Goal: Task Accomplishment & Management: Complete application form

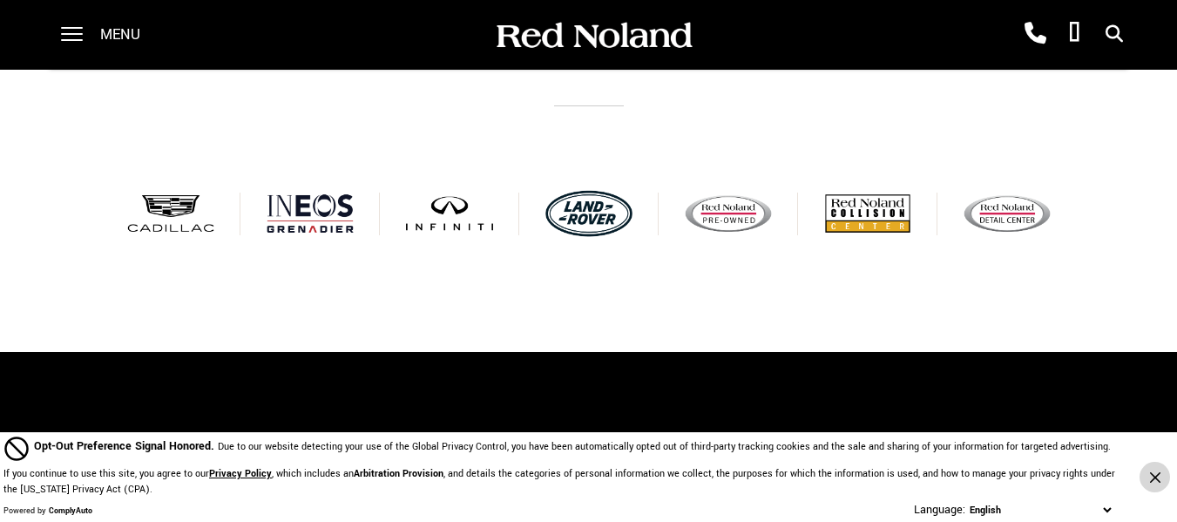
click at [1160, 482] on button "Close Button" at bounding box center [1154, 477] width 30 height 30
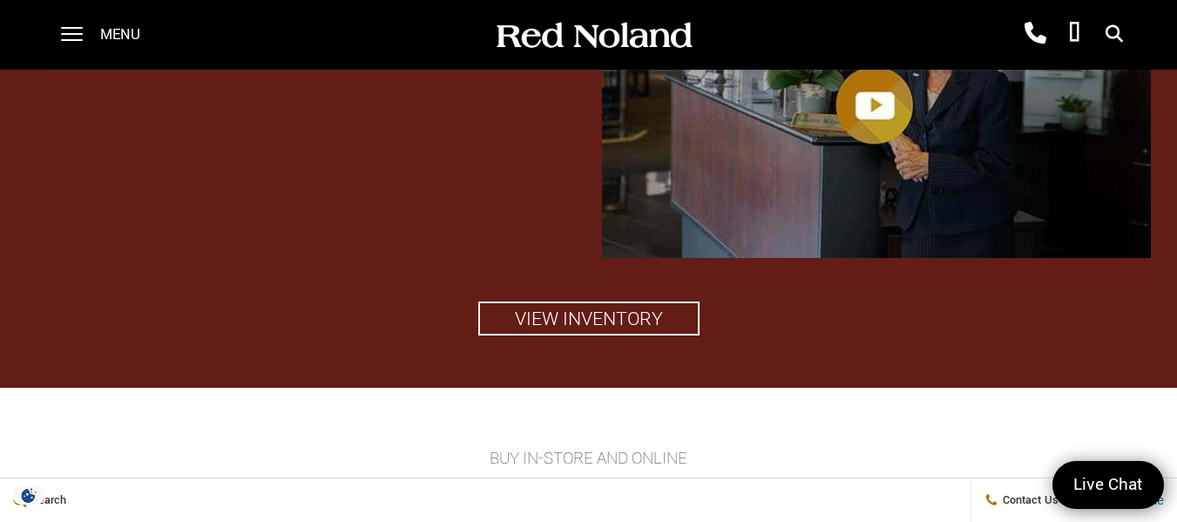
scroll to position [1827, 0]
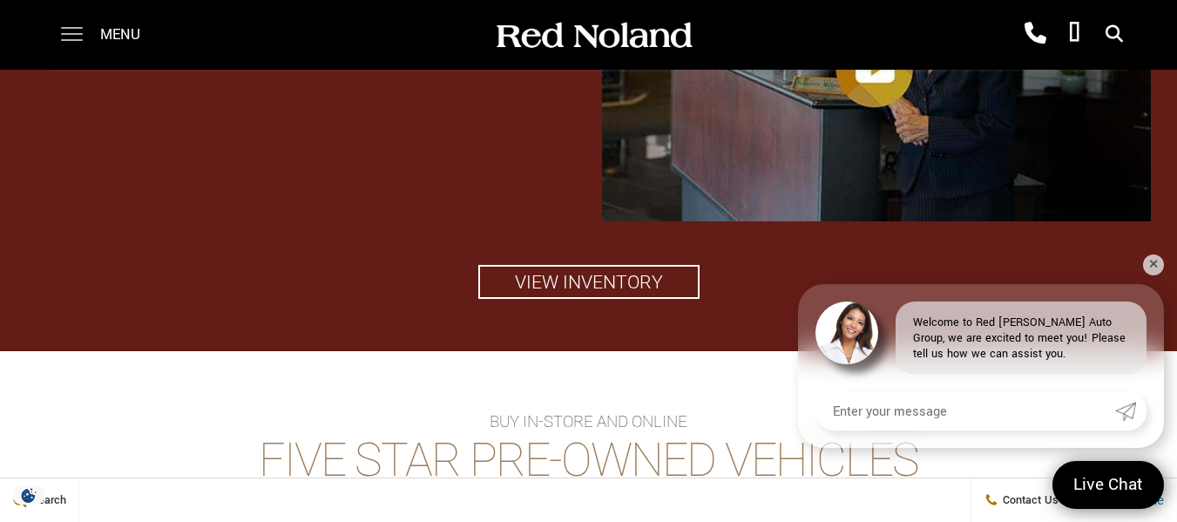
click at [76, 30] on span at bounding box center [72, 35] width 22 height 70
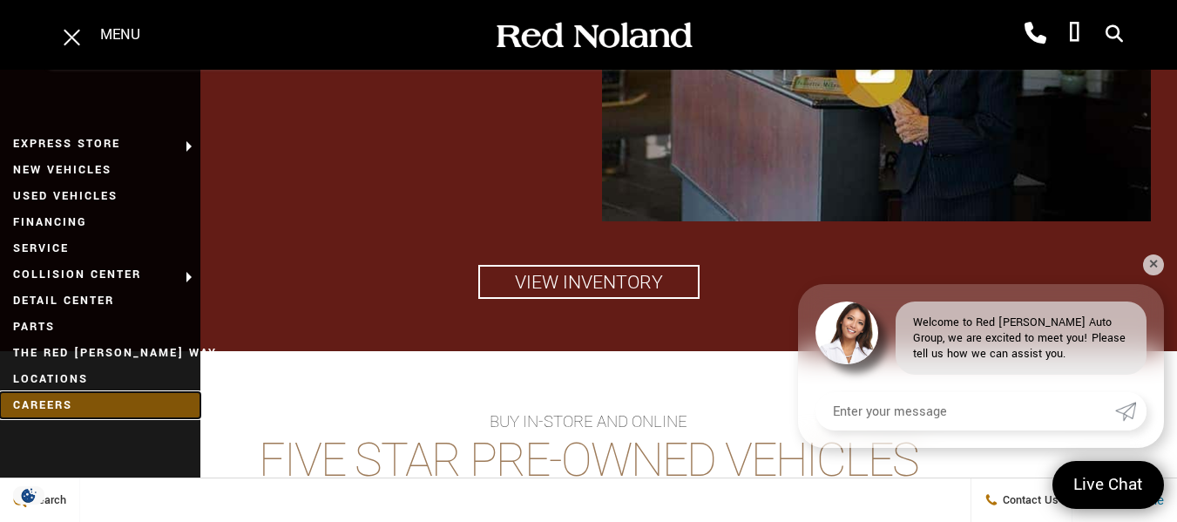
click at [51, 406] on link "Careers" at bounding box center [100, 405] width 200 height 26
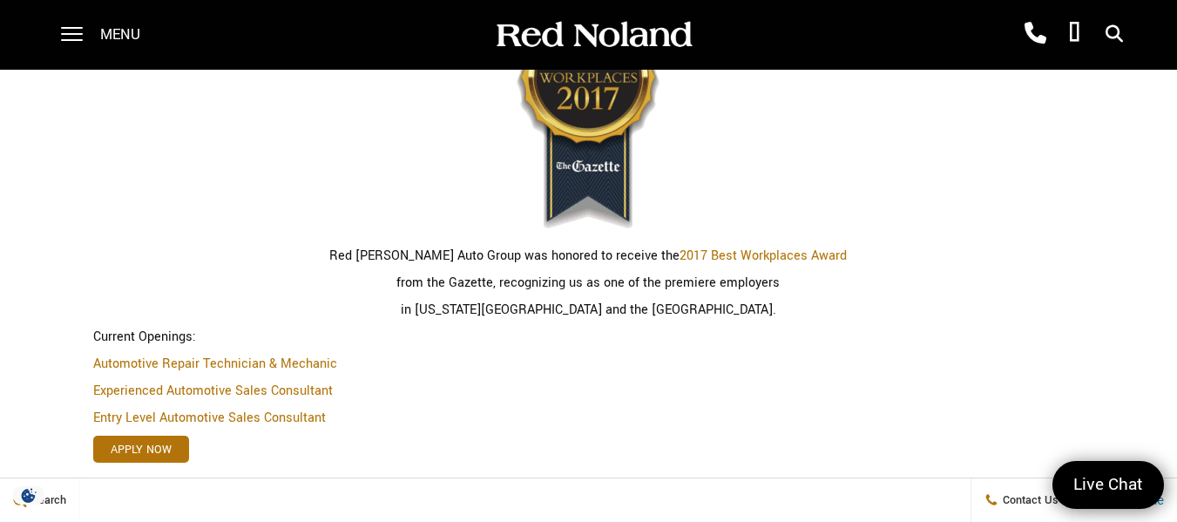
scroll to position [523, 0]
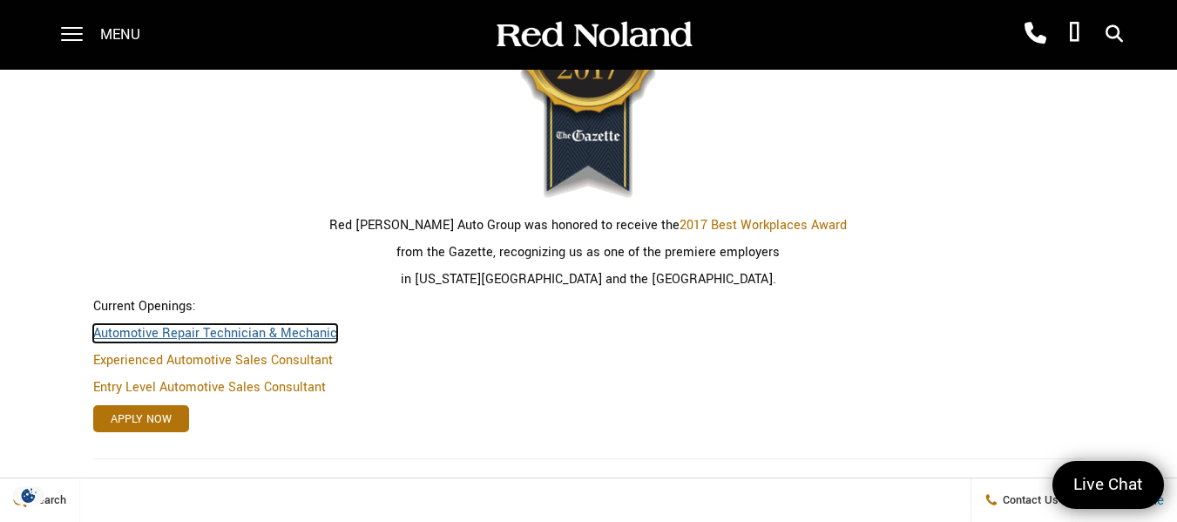
click at [306, 336] on link "Automotive Repair Technician & Mechanic" at bounding box center [215, 333] width 244 height 18
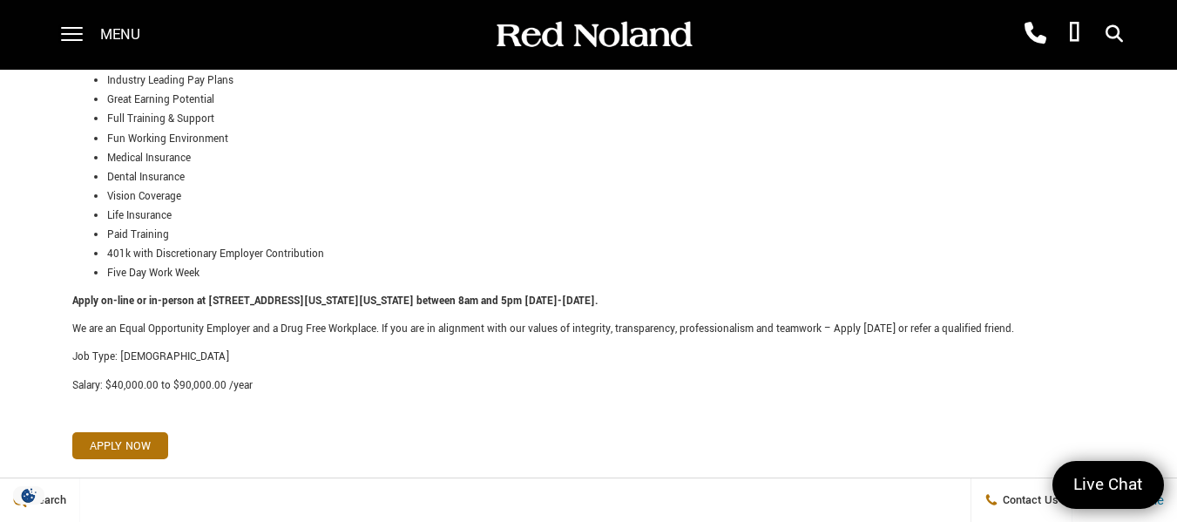
scroll to position [871, 0]
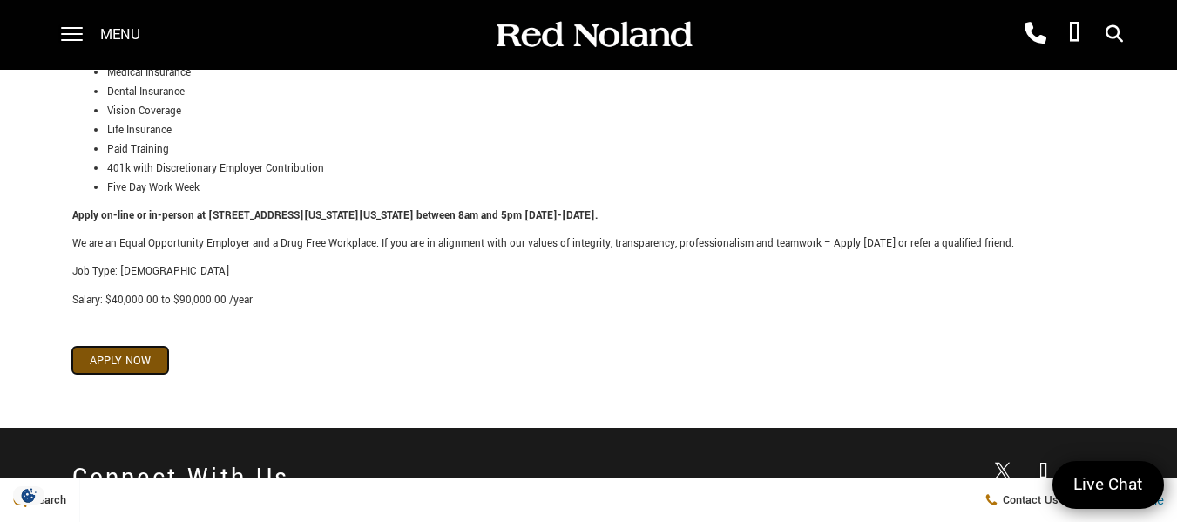
click at [130, 347] on link "Apply Now" at bounding box center [120, 360] width 96 height 27
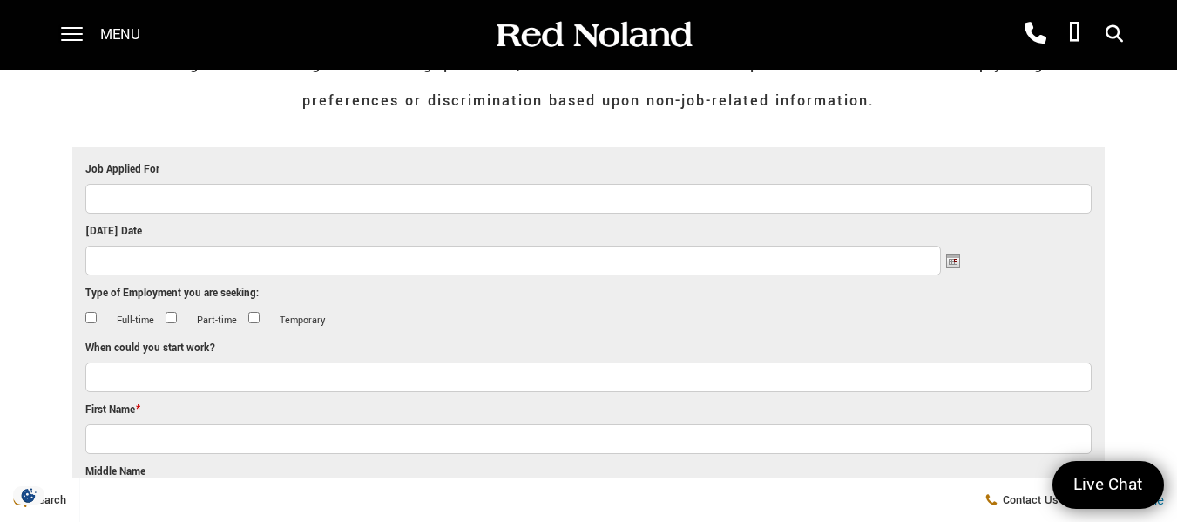
scroll to position [436, 0]
click at [382, 194] on input "Job Applied For" at bounding box center [588, 198] width 1007 height 30
type input "Automotive Technician"
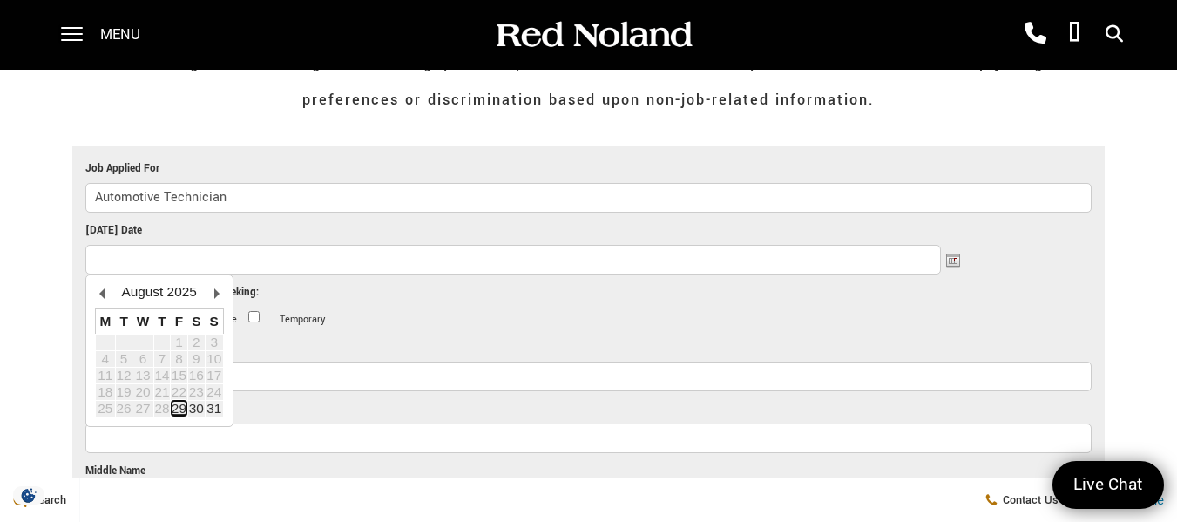
click at [186, 409] on link "29" at bounding box center [179, 408] width 15 height 15
type input "08/29/2025"
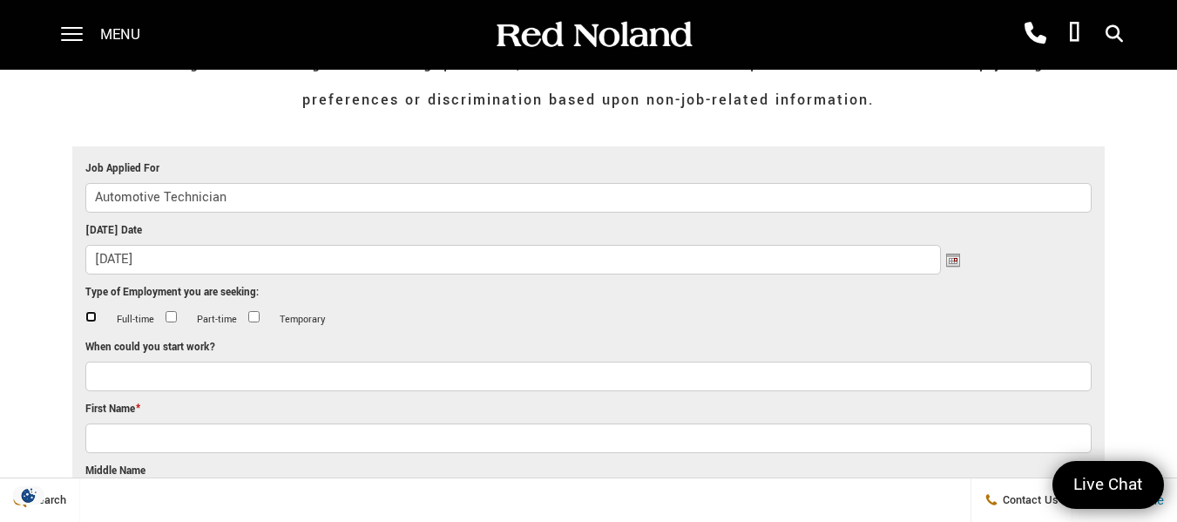
click at [90, 314] on input "Full-time" at bounding box center [90, 316] width 11 height 11
checkbox input "true"
click at [136, 383] on input "When could you start work?" at bounding box center [588, 376] width 1007 height 30
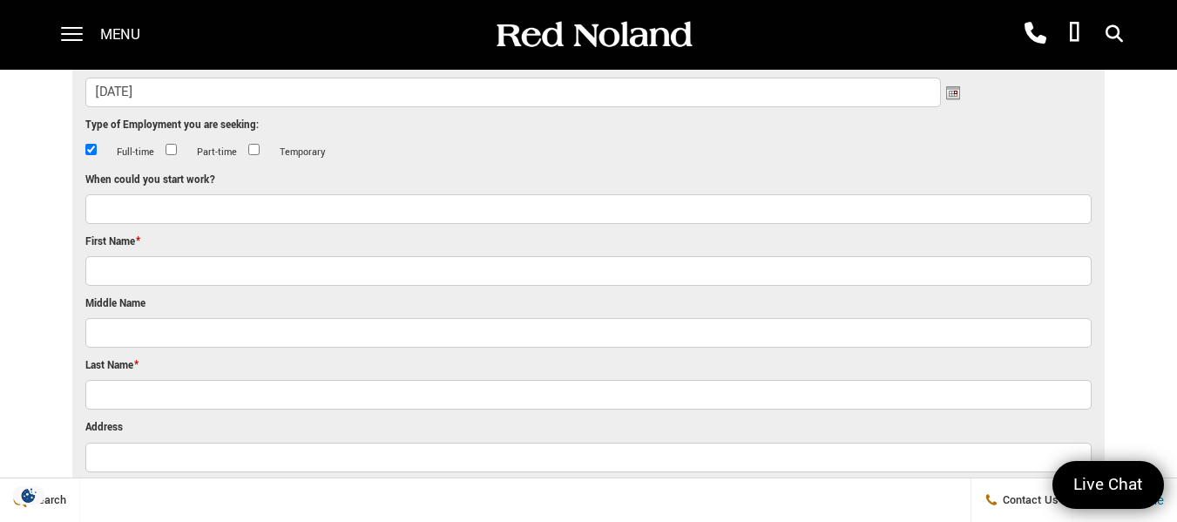
scroll to position [610, 0]
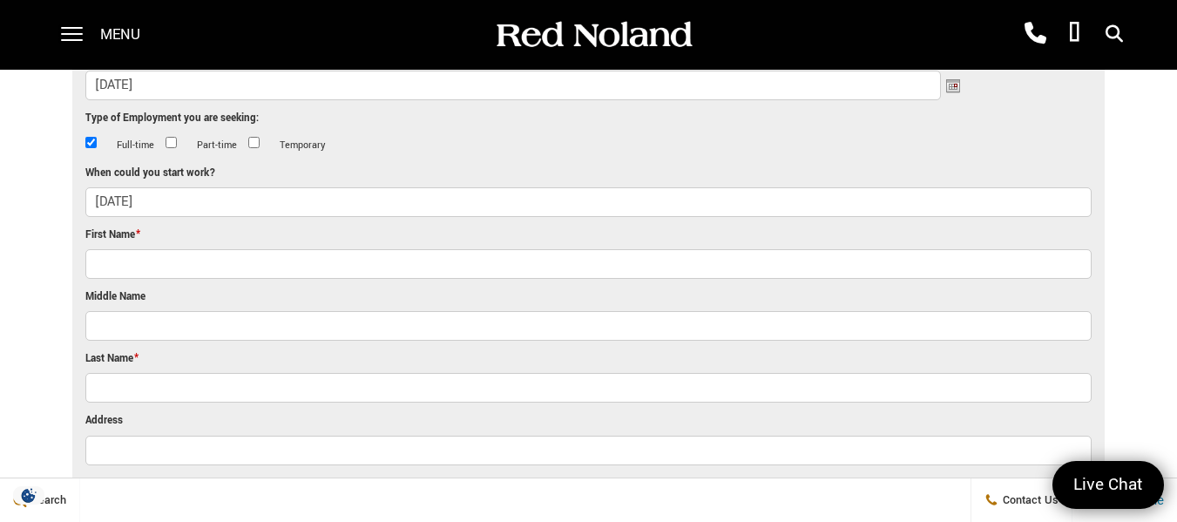
type input "02 September 2025"
type input "William"
type input "Morgan"
type input "150 Salisbury Court"
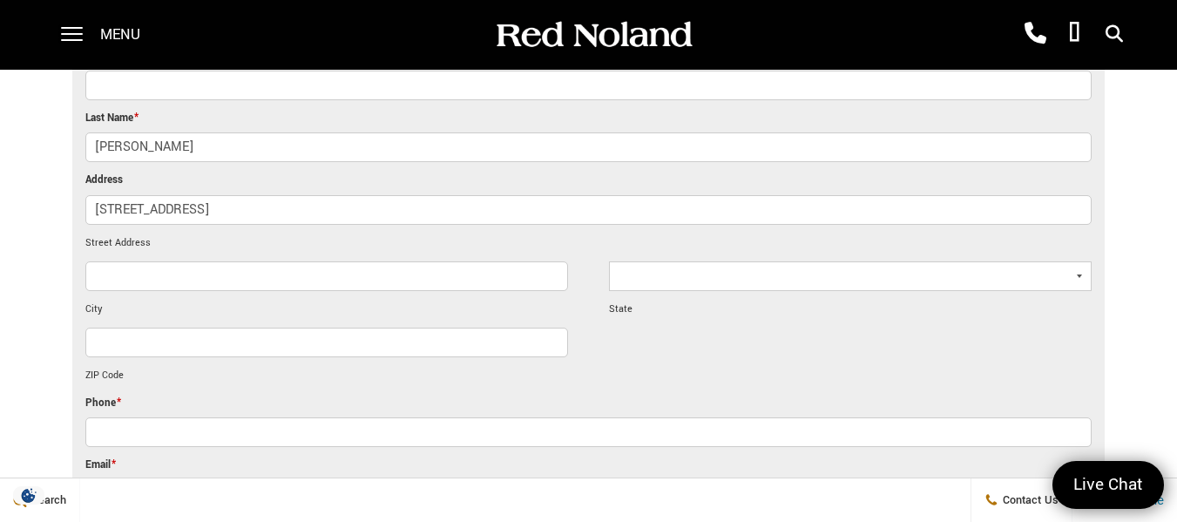
scroll to position [881, 0]
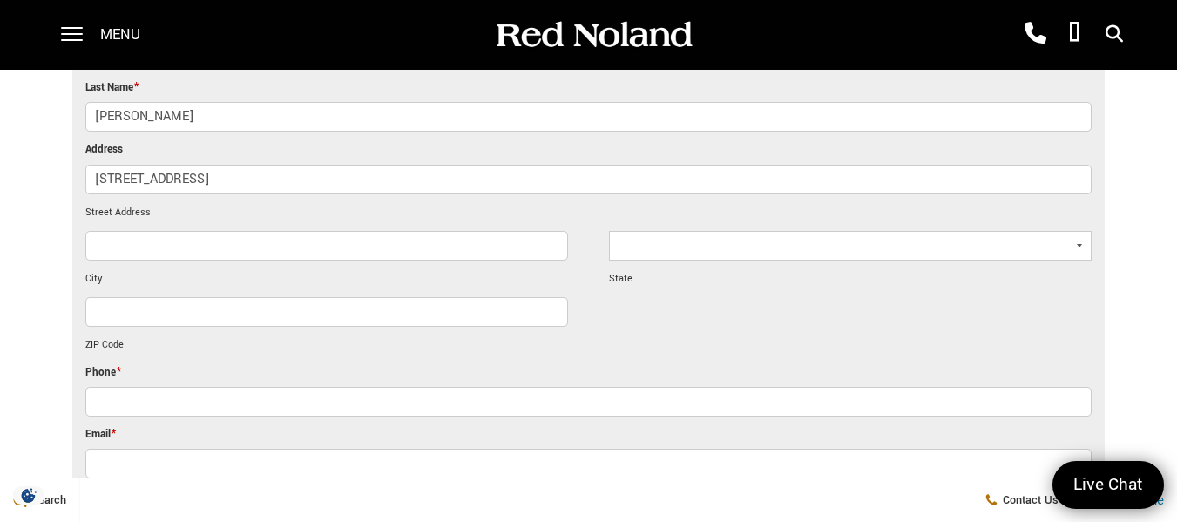
click at [655, 241] on select "Alabama Alaska Arizona Arkansas California Colorado Connecticut Delaware Distri…" at bounding box center [850, 246] width 483 height 30
select select "[US_STATE]"
click at [609, 231] on select "Alabama Alaska Arizona Arkansas California Colorado Connecticut Delaware Distri…" at bounding box center [850, 246] width 483 height 30
click at [231, 321] on input "ZIP Code" at bounding box center [326, 312] width 483 height 30
type input "Colorado Springs"
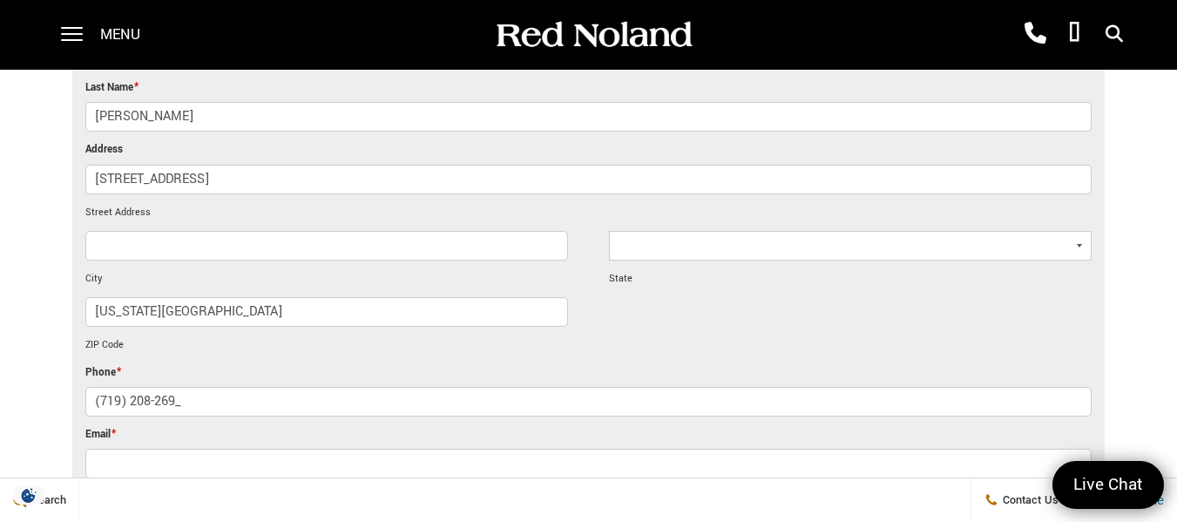
type input "(719) 208-2691"
drag, startPoint x: 203, startPoint y: 323, endPoint x: 52, endPoint y: 321, distance: 150.7
type input "80906-5925"
click at [112, 246] on input "City" at bounding box center [326, 246] width 483 height 30
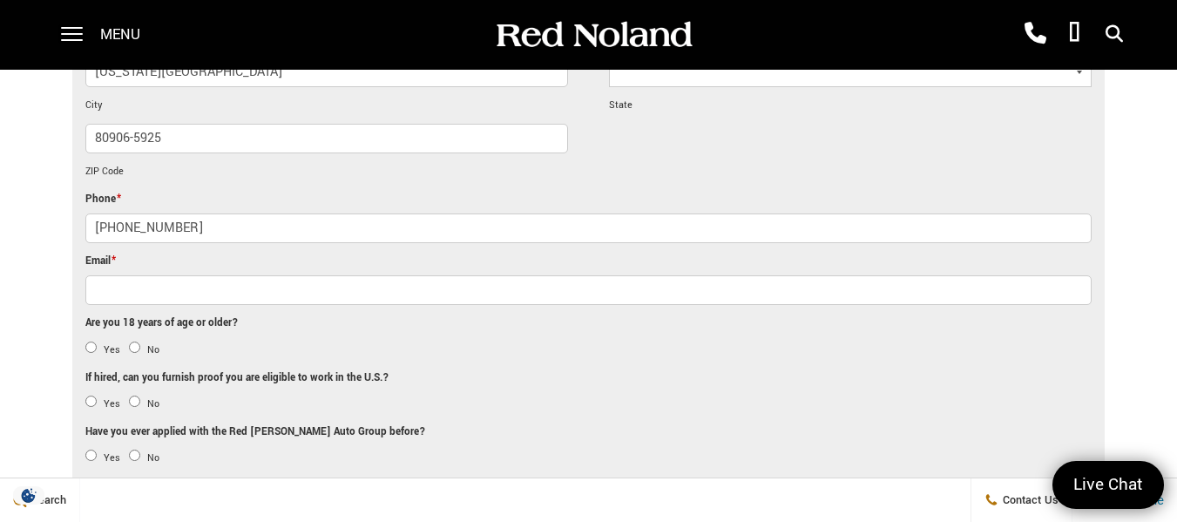
scroll to position [1055, 0]
type input "Colorado Springs"
click at [137, 288] on input "Email *" at bounding box center [588, 289] width 1007 height 30
type input "morgan19delta@gmail.com"
click at [88, 345] on input "Yes" at bounding box center [90, 346] width 11 height 11
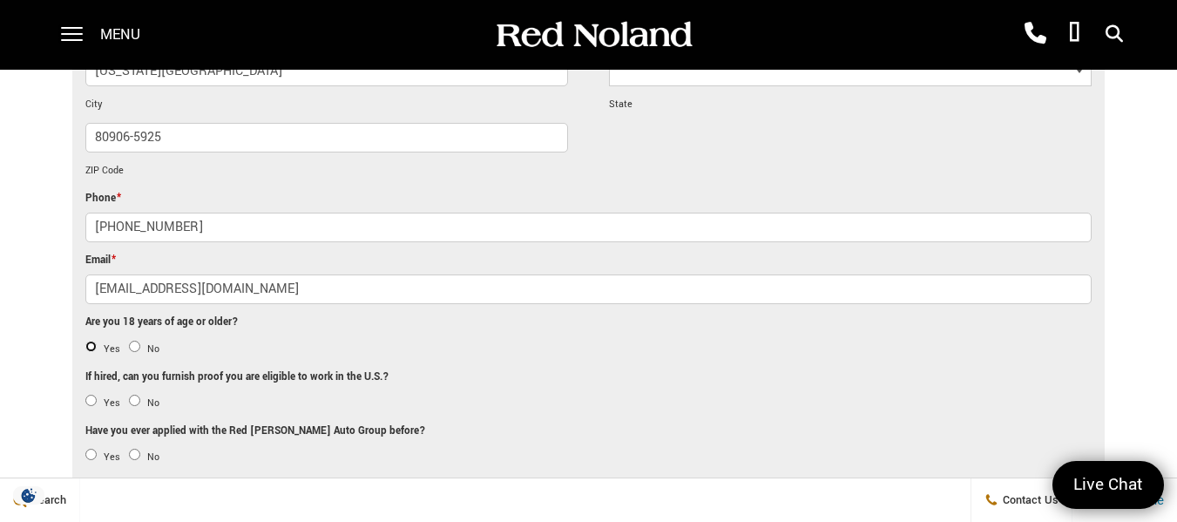
radio input "true"
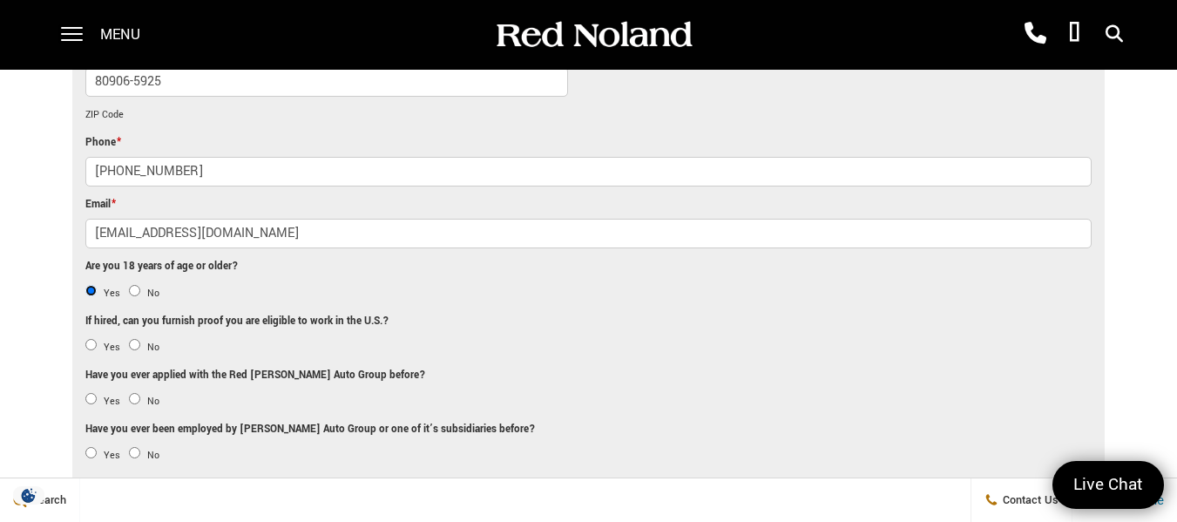
scroll to position [1142, 0]
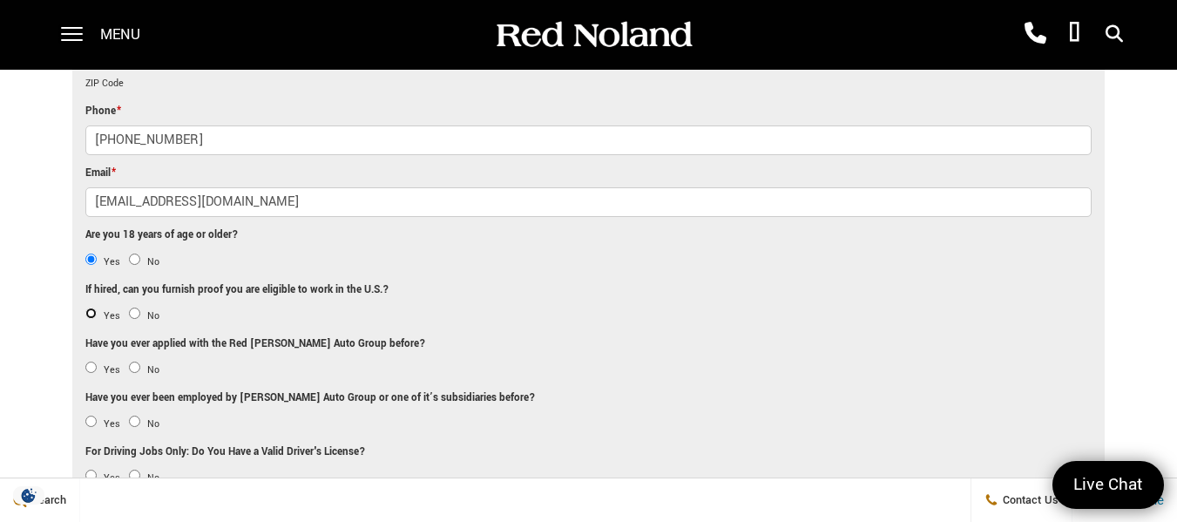
click at [92, 314] on input "Yes" at bounding box center [90, 312] width 11 height 11
radio input "true"
click at [132, 365] on input "No" at bounding box center [134, 366] width 11 height 11
radio input "true"
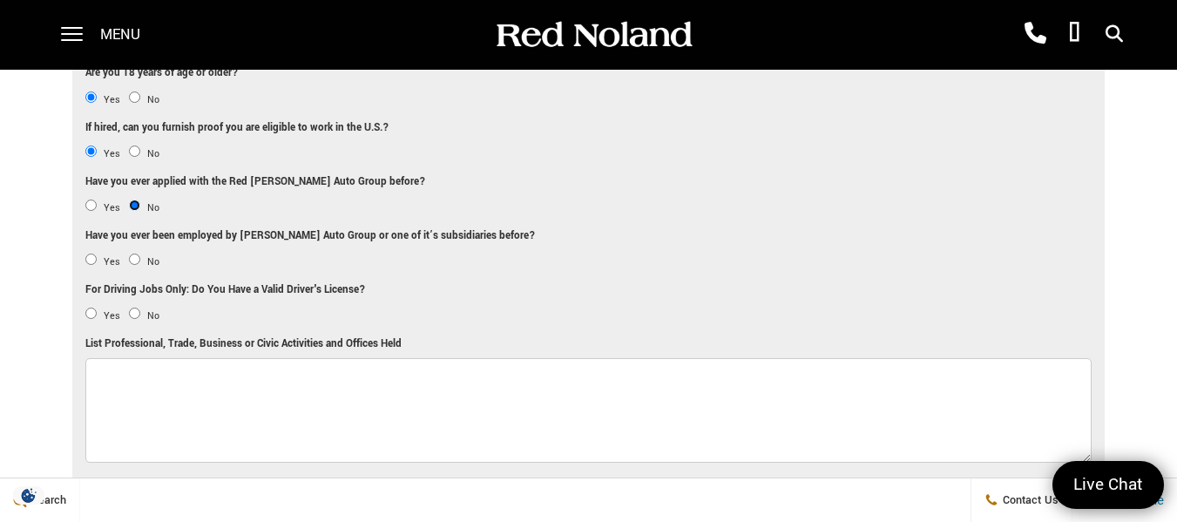
scroll to position [1316, 0]
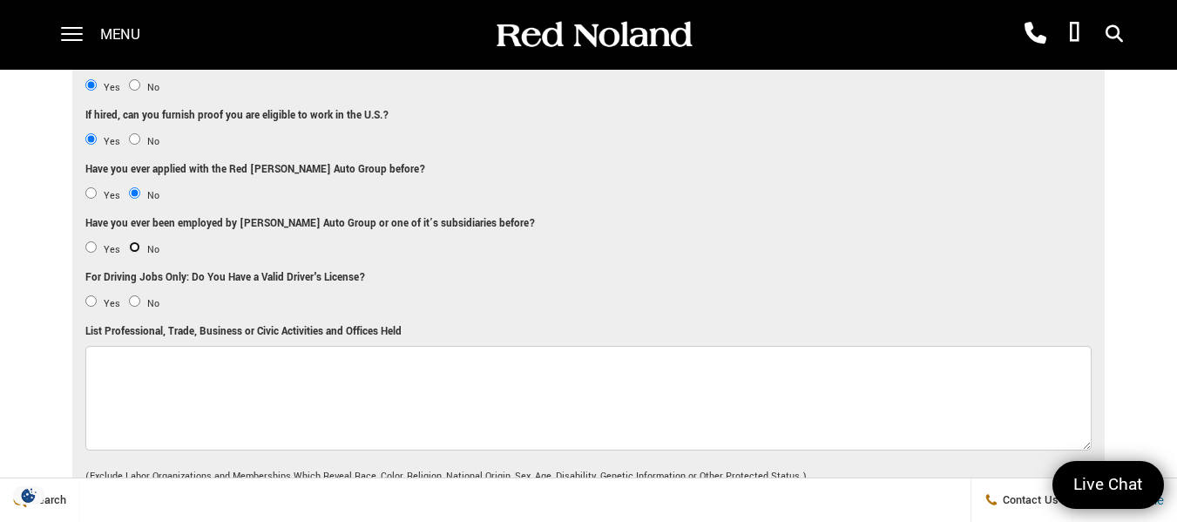
click at [134, 247] on input "No" at bounding box center [134, 246] width 11 height 11
radio input "true"
click at [90, 297] on input "Yes" at bounding box center [90, 300] width 11 height 11
radio input "true"
click at [145, 377] on textarea "List Professional, Trade, Business or Civic Activities and Offices Held" at bounding box center [588, 398] width 1007 height 105
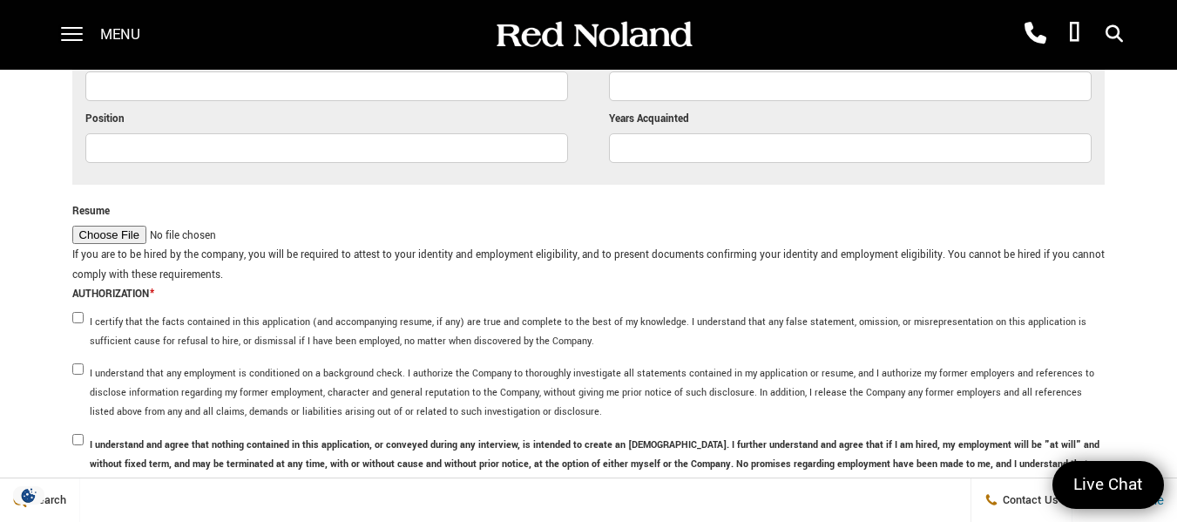
scroll to position [4800, 0]
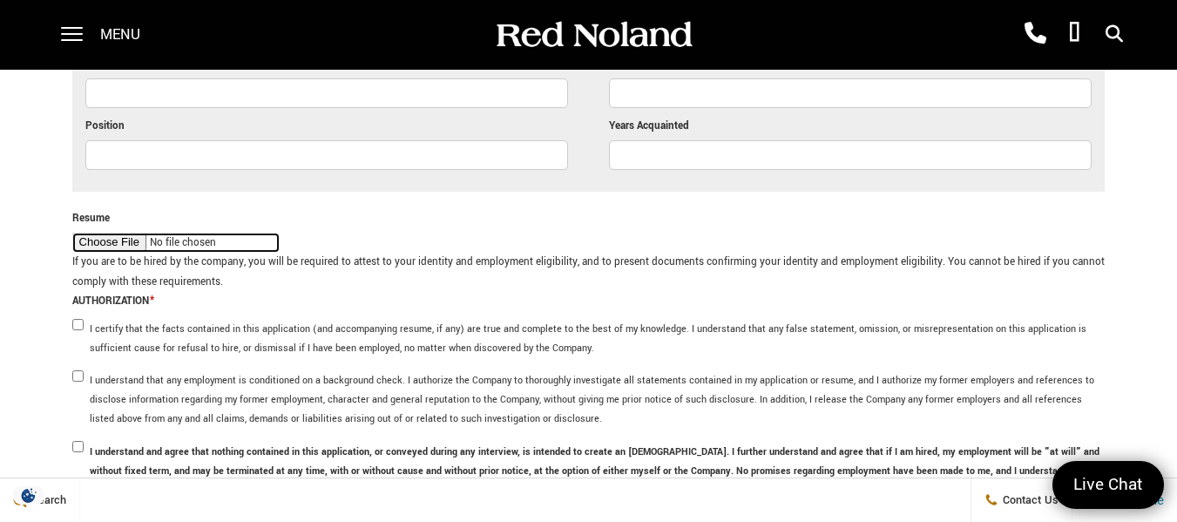
click at [109, 245] on input "Resume" at bounding box center [175, 243] width 207 height 20
type input "C:\fakepath\Morgan, W Resume Automotive.pdf"
click at [82, 324] on input "I certify that the facts contained in this application (and accompanying resume…" at bounding box center [77, 324] width 11 height 11
checkbox input "true"
click at [80, 372] on input "I understand that any employment is conditioned on a background check. I author…" at bounding box center [77, 375] width 11 height 11
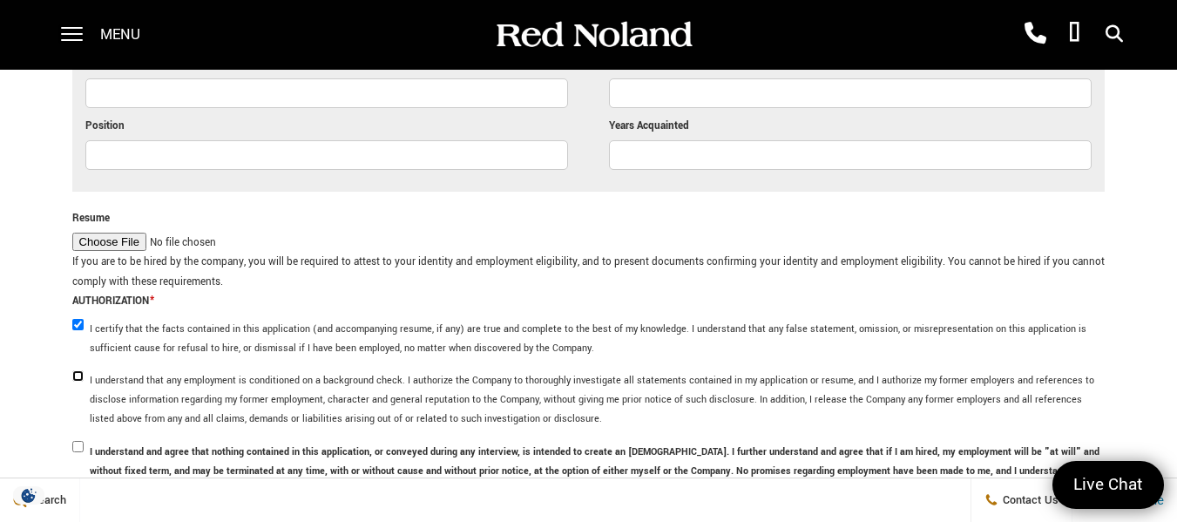
checkbox input "true"
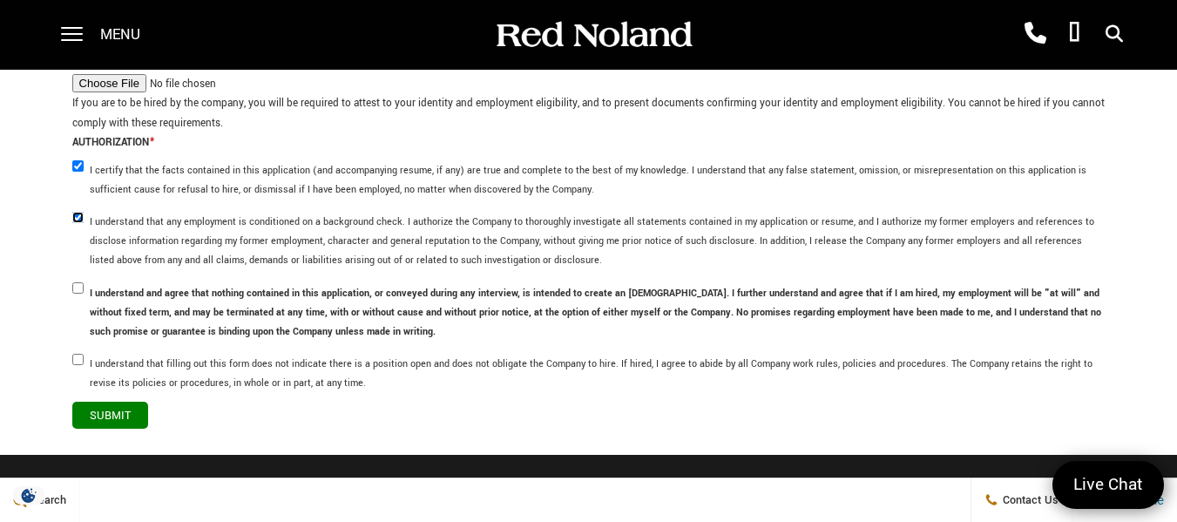
scroll to position [4975, 0]
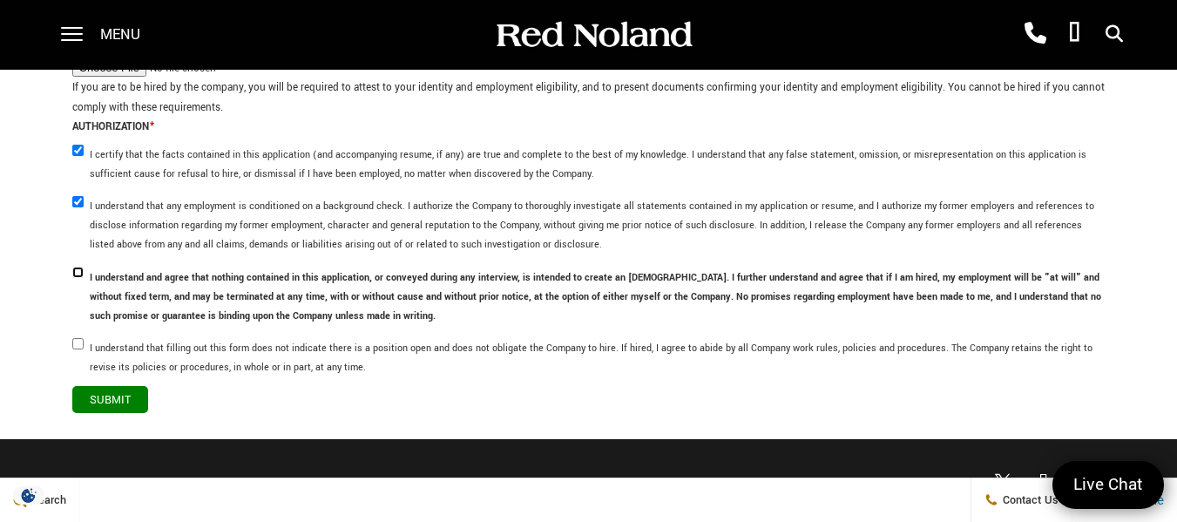
click at [78, 273] on input "I understand and agree that nothing contained in this application, or conveyed …" at bounding box center [77, 272] width 11 height 11
checkbox input "true"
click at [76, 348] on input "I understand that filling out this form does not indicate there is a position o…" at bounding box center [77, 343] width 11 height 11
checkbox input "true"
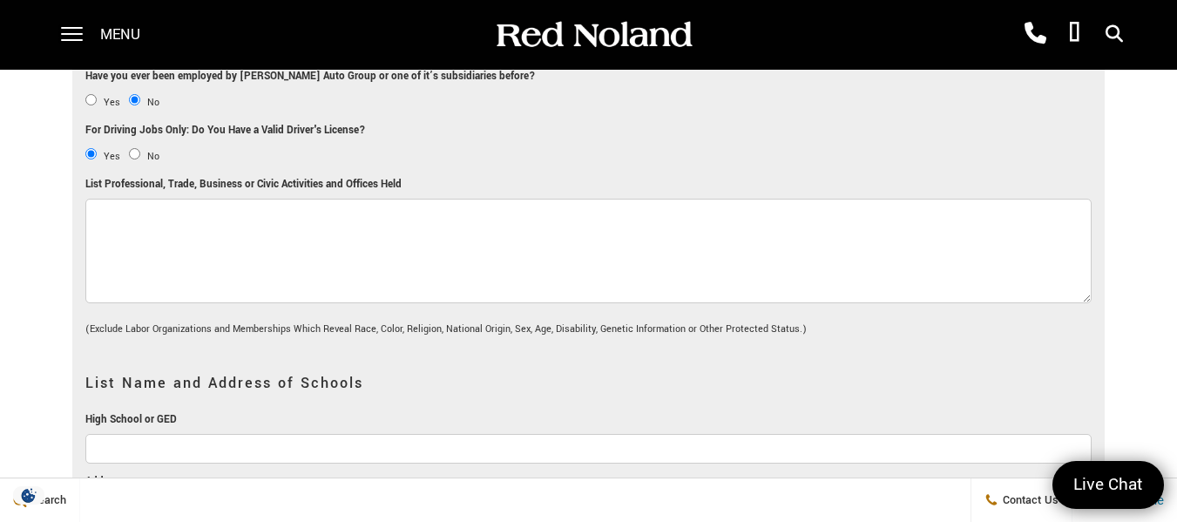
scroll to position [1403, 0]
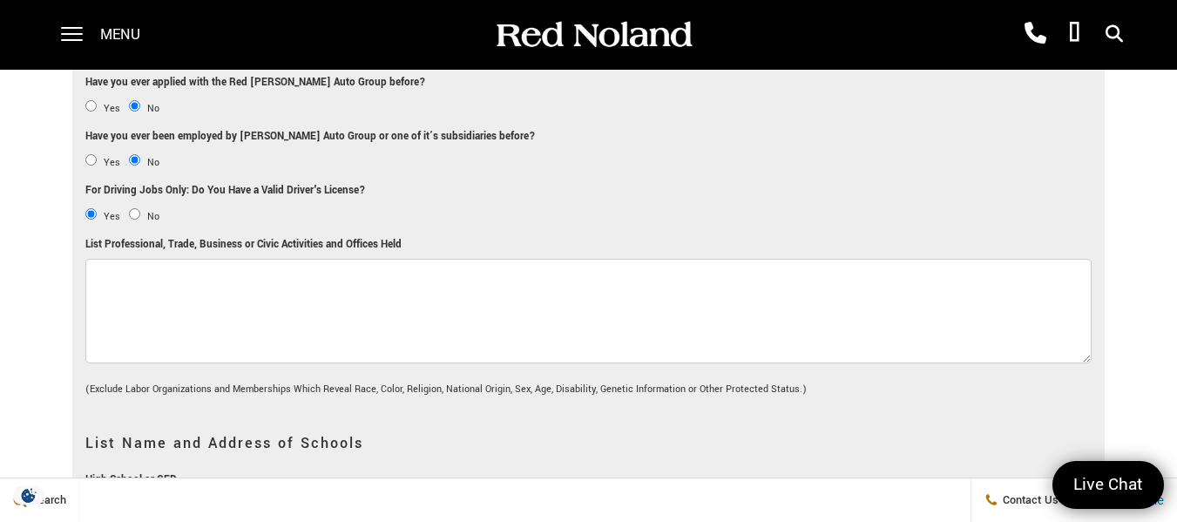
click at [179, 277] on textarea "List Professional, Trade, Business or Civic Activities and Offices Held" at bounding box center [588, 311] width 1007 height 105
click at [97, 276] on textarea "Battalion Executive Officer, Operations Officer, Company Commander," at bounding box center [588, 311] width 1007 height 105
click at [684, 276] on textarea "Automotive Technician Student, Battalion Executive Officer, Operations Officer,…" at bounding box center [588, 311] width 1007 height 105
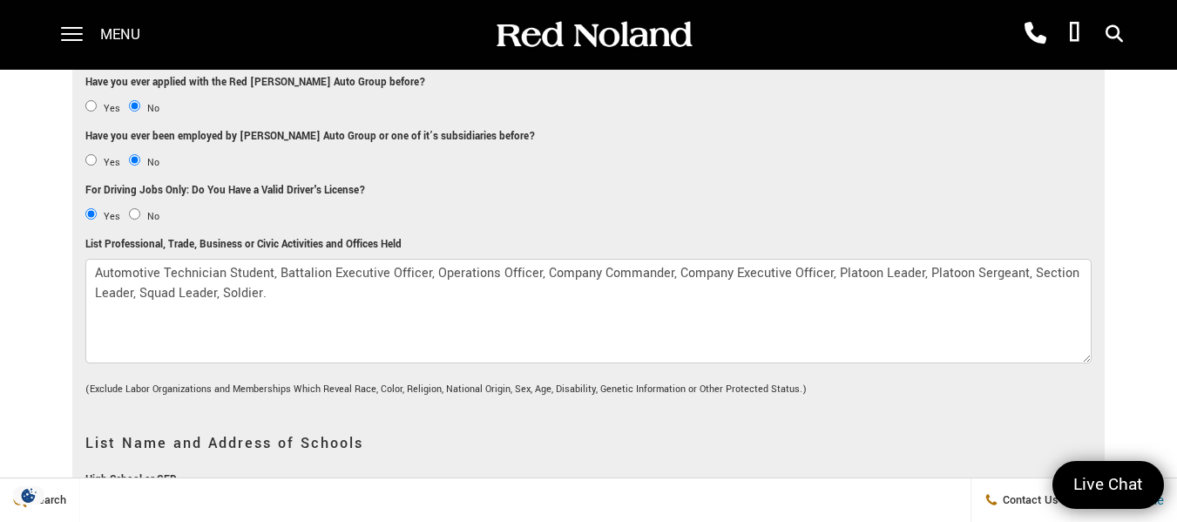
type textarea "Automotive Technician Student, Battalion Executive Officer, Operations Officer,…"
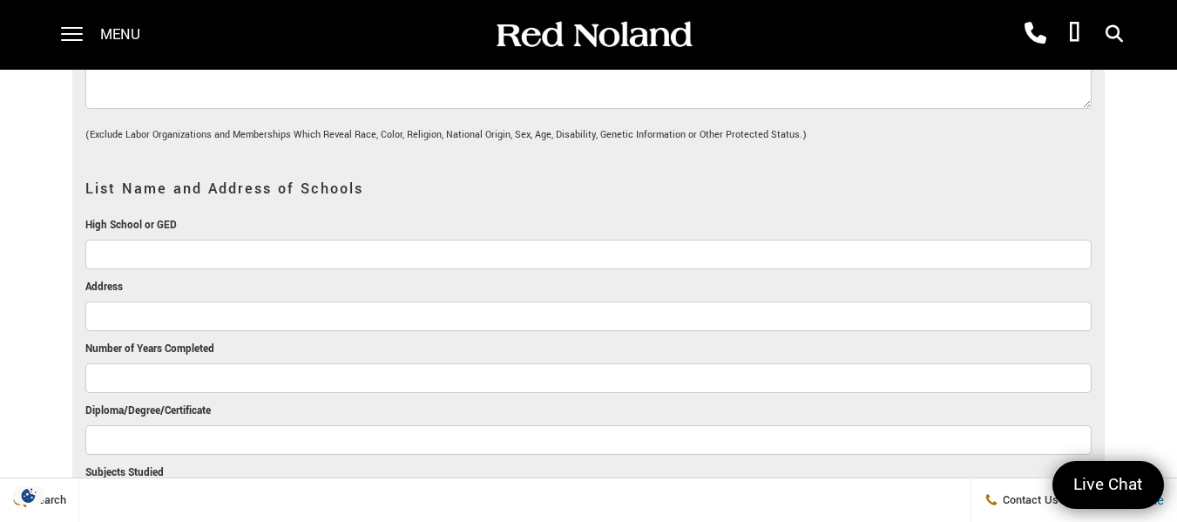
scroll to position [1665, 0]
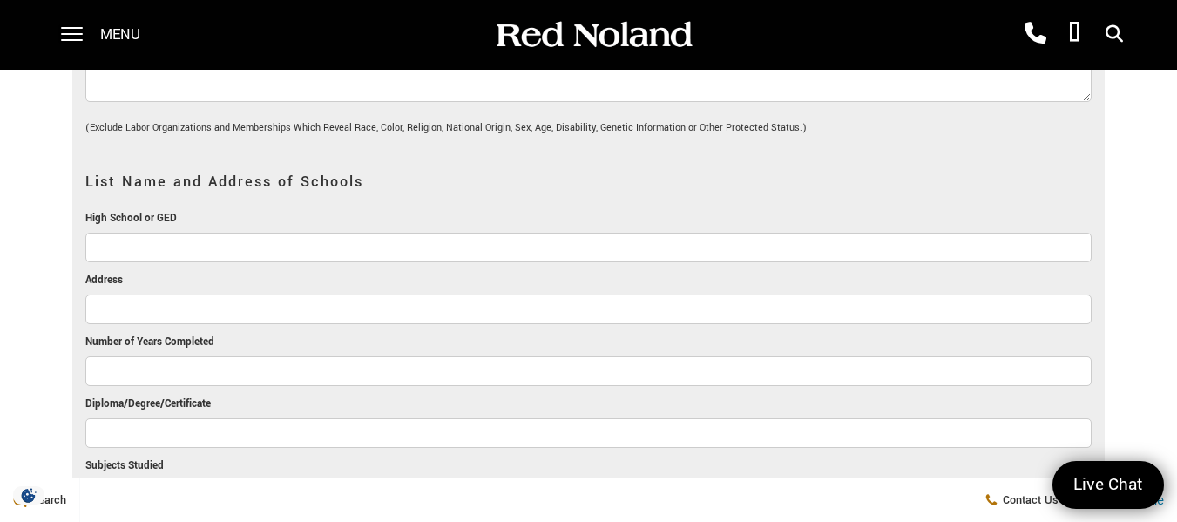
click at [280, 252] on input "High School or GED" at bounding box center [588, 248] width 1007 height 30
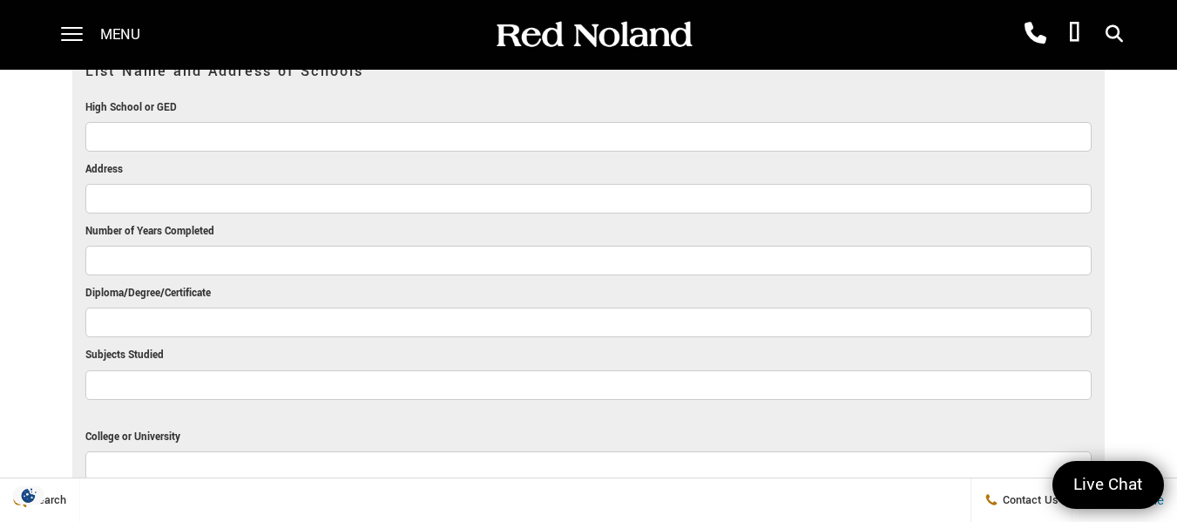
scroll to position [1752, 0]
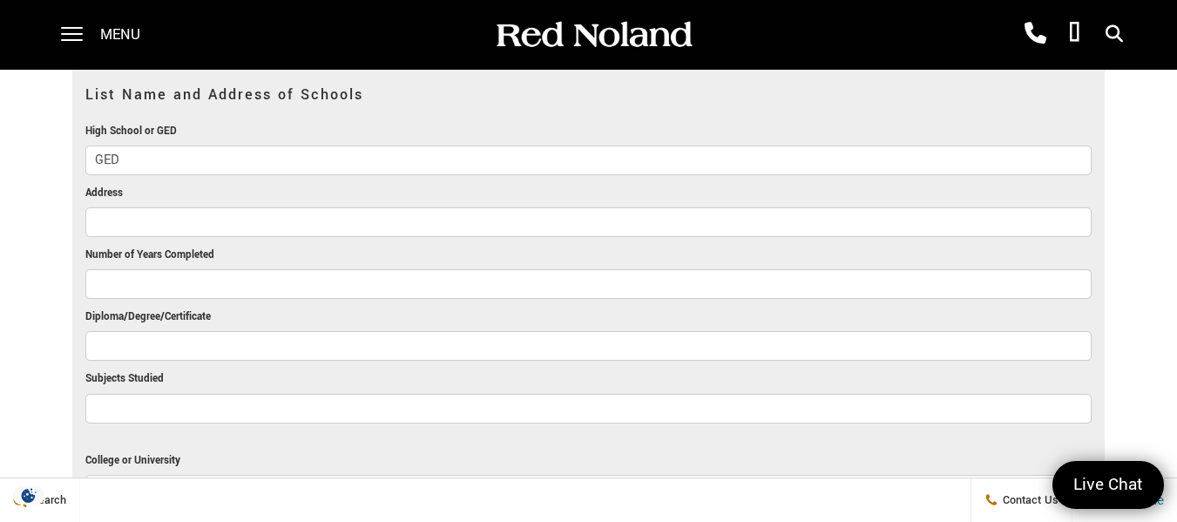
type input "GED"
type input "J"
type input "Coastal Carolina Community College"
type input "Diploma"
type input "General Education"
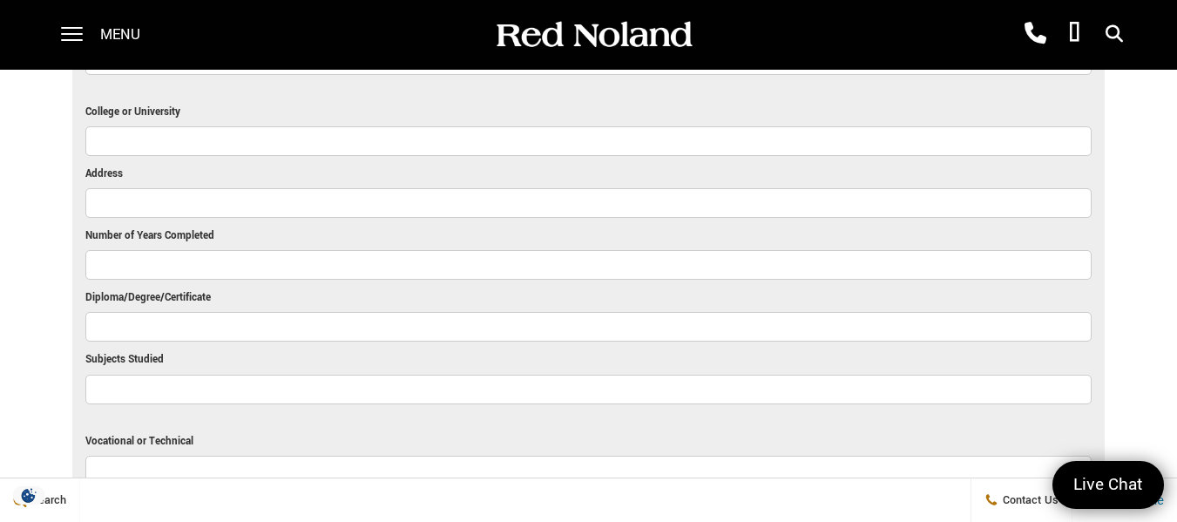
scroll to position [2013, 0]
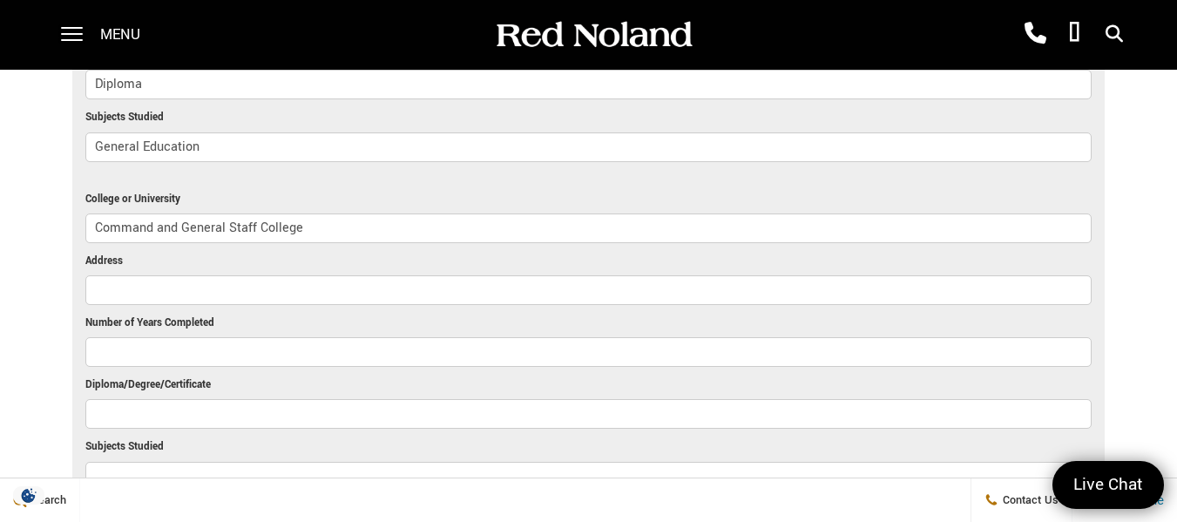
type input "Command and General Staff College"
type input "Fort Leavenworth, Kansas"
type input "2"
type input "Graduate Certificate"
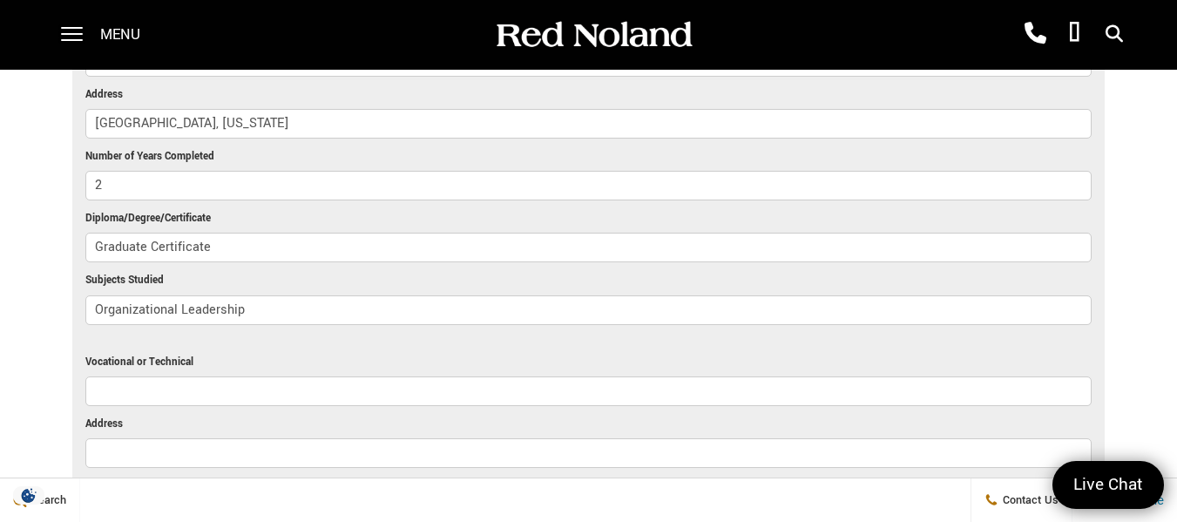
scroll to position [2187, 0]
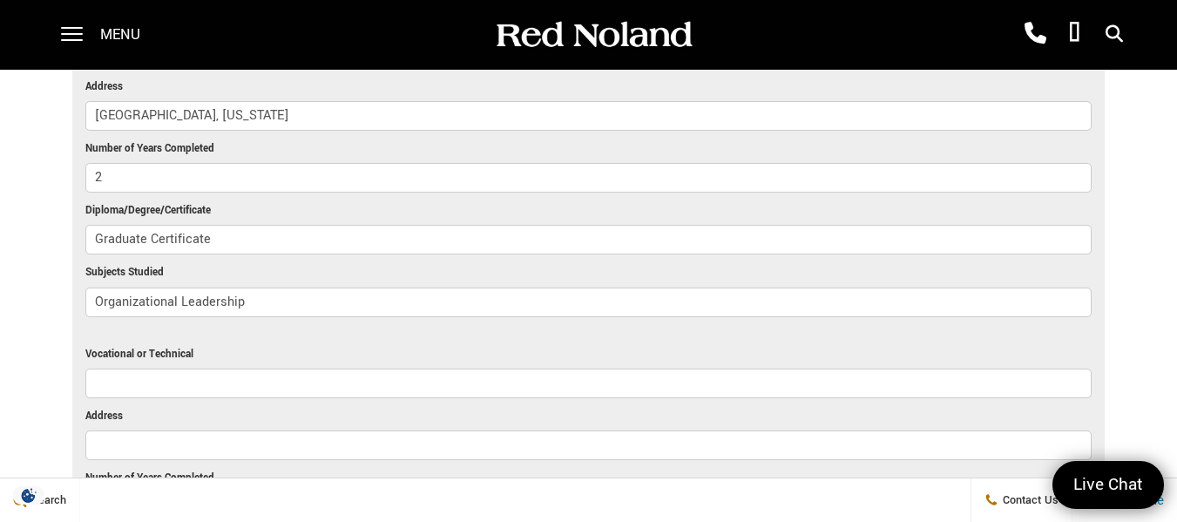
type input "Organizational Leadership"
click at [270, 382] on input "Vocational or Technical" at bounding box center [588, 383] width 1007 height 30
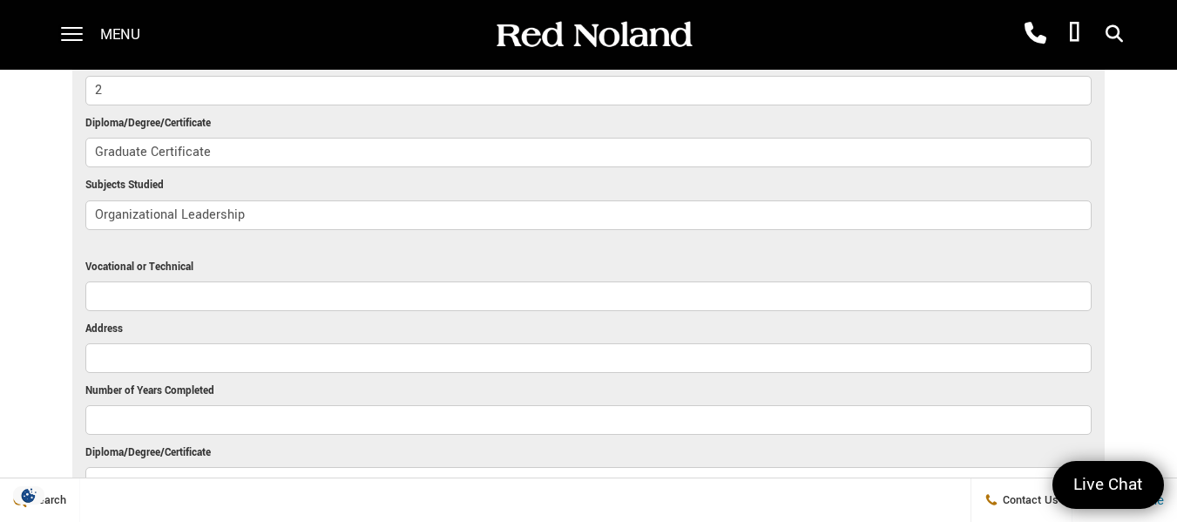
scroll to position [2361, 0]
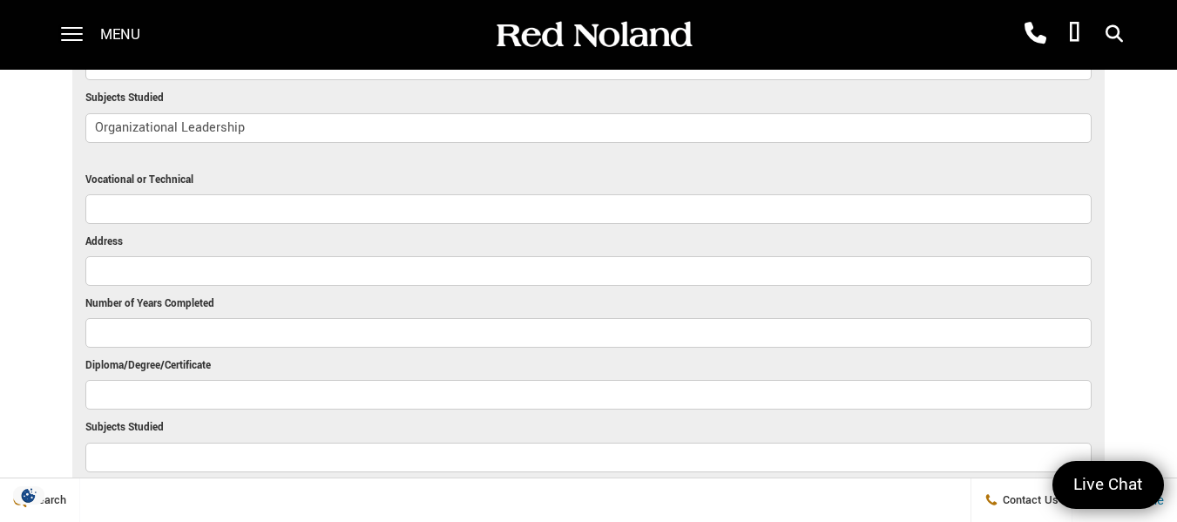
click at [256, 341] on input "Number of Years Completed" at bounding box center [588, 333] width 1007 height 30
type input "Two Years"
click at [235, 213] on input "Vocational or Technical" at bounding box center [588, 209] width 1007 height 30
type input "Pikes Peak State College"
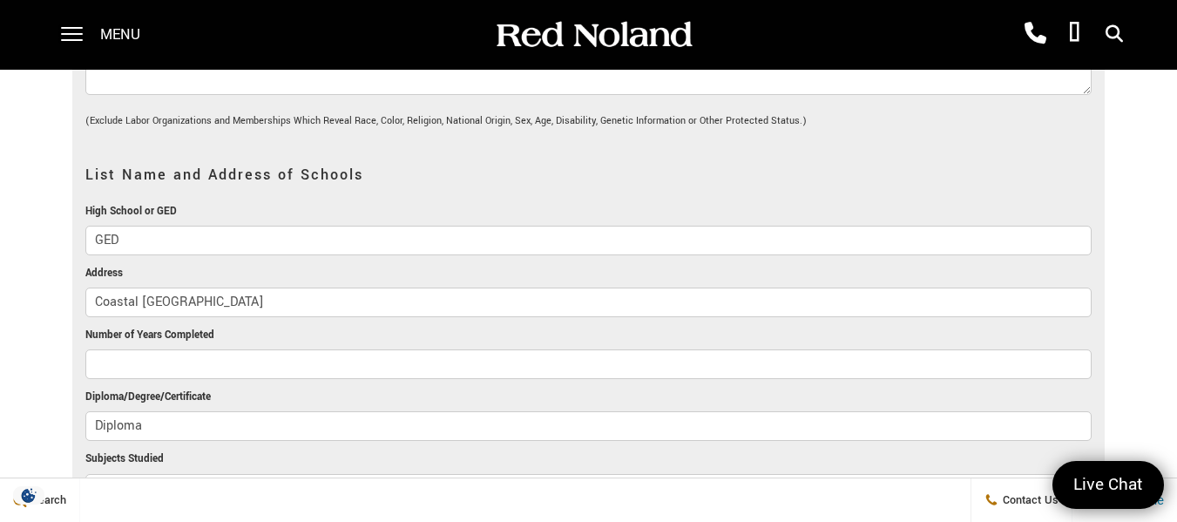
scroll to position [1665, 0]
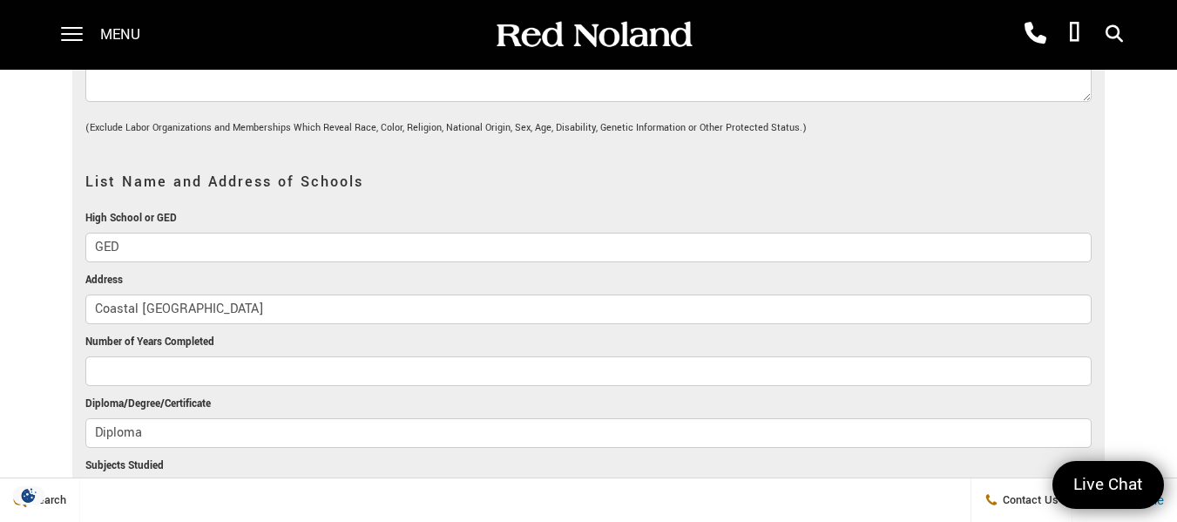
type input "Colorado Springs, Colorado"
click at [305, 305] on input "Coastal Carolina Community College" at bounding box center [588, 309] width 1007 height 30
drag, startPoint x: 304, startPoint y: 307, endPoint x: 81, endPoint y: 295, distance: 223.3
click at [81, 295] on ul "Job Applied For Automotive Technician Today's Date 08/29/2025 Type of Employmen…" at bounding box center [588, 207] width 1033 height 2580
type input "Coastal Carolina Community College, Jacksonville, North Carolina"
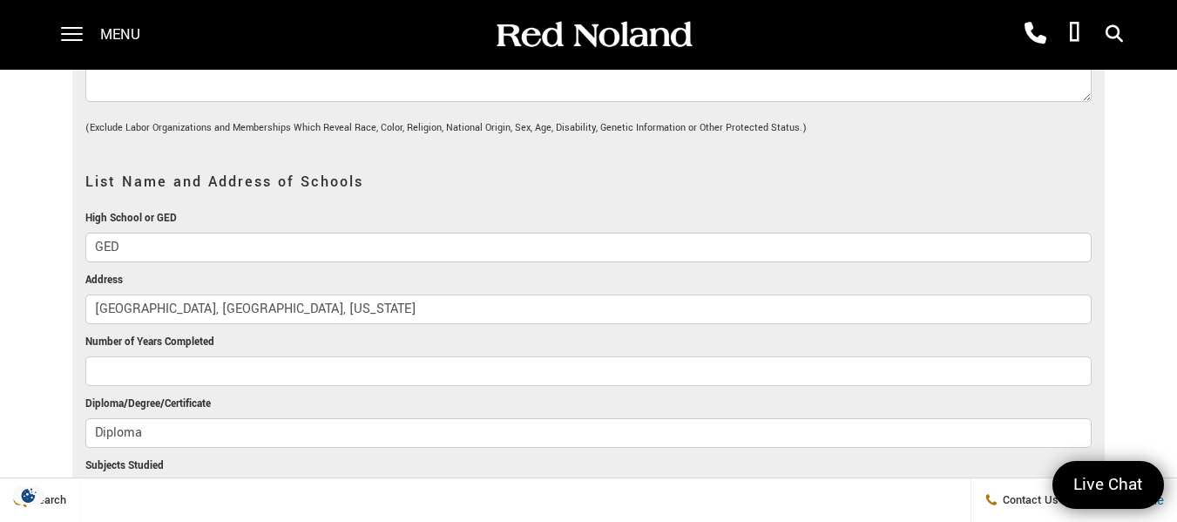
drag, startPoint x: 156, startPoint y: 247, endPoint x: 81, endPoint y: 247, distance: 74.9
click at [81, 247] on ul "Job Applied For Automotive Technician Today's Date 08/29/2025 Type of Employmen…" at bounding box center [588, 207] width 1033 height 2580
paste input "Coastal Carolina Community College,"
type input "Coastal Carolina Community College"
click at [309, 314] on input "Coastal Carolina Community College, Jacksonville, North Carolina" at bounding box center [588, 309] width 1007 height 30
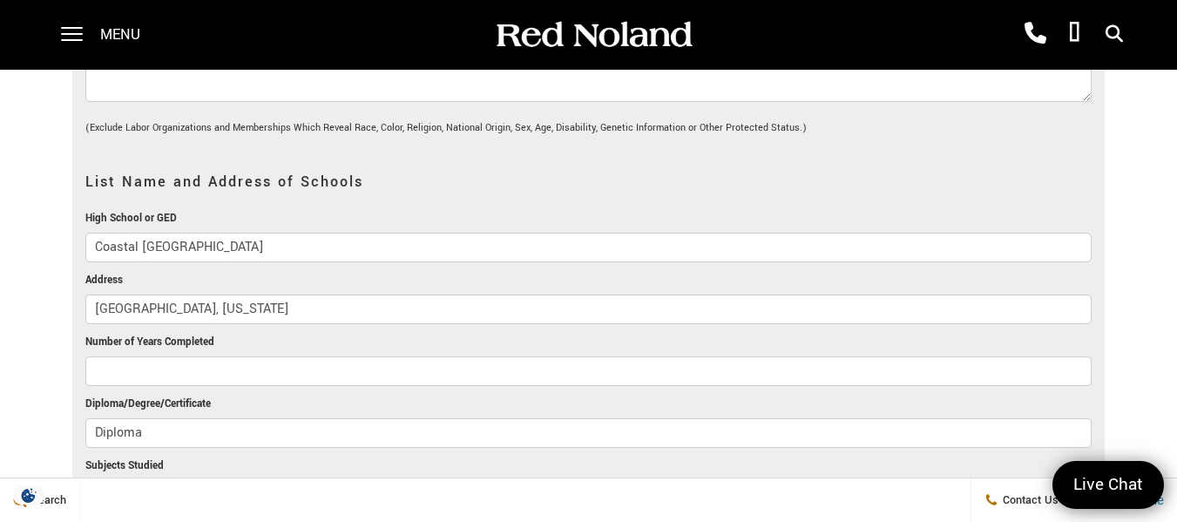
type input "Jacksonville, North Carolina"
click at [186, 361] on input "Number of Years Completed" at bounding box center [588, 371] width 1007 height 30
type input "1"
click at [166, 431] on input "Diploma" at bounding box center [588, 433] width 1007 height 30
type input "D"
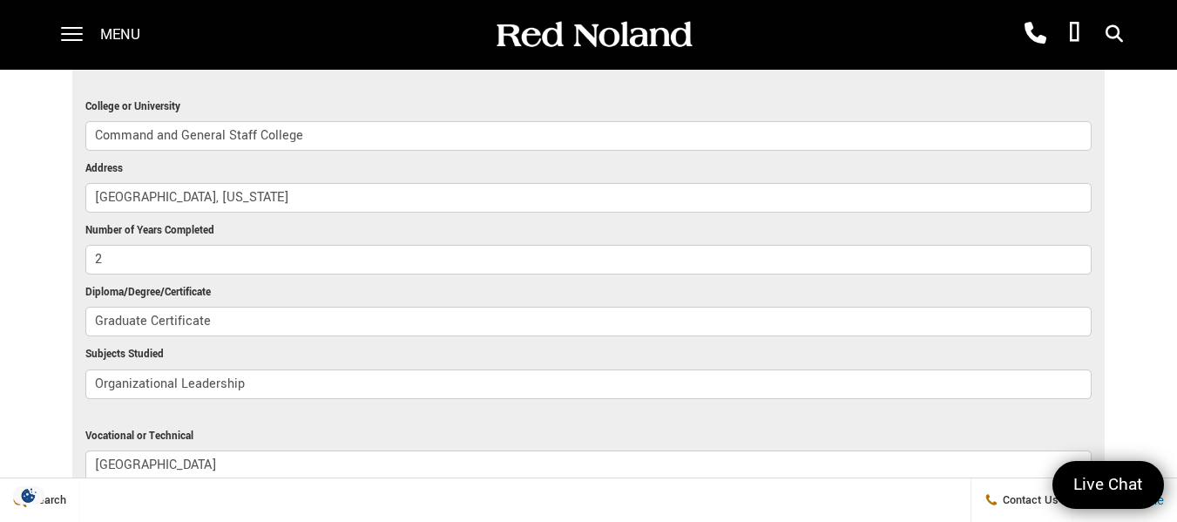
scroll to position [2100, 0]
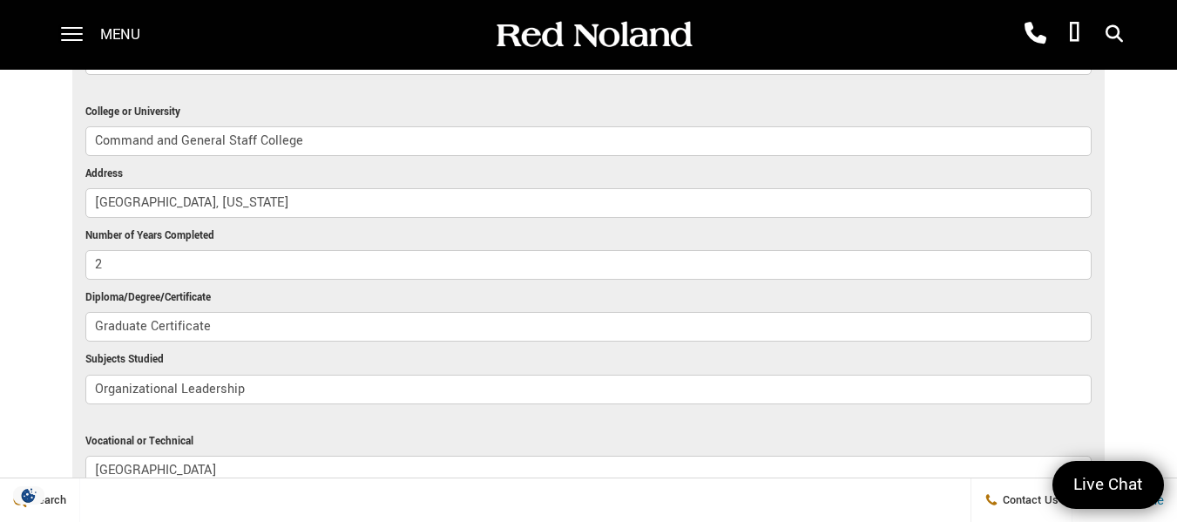
type input "GED"
click at [128, 266] on input "2" at bounding box center [588, 265] width 1007 height 30
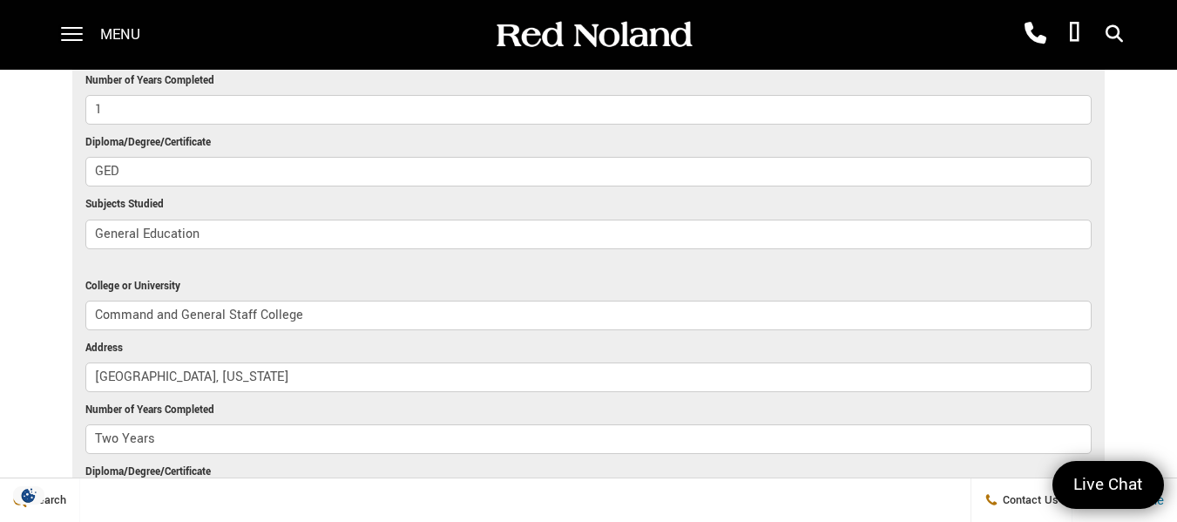
scroll to position [1839, 0]
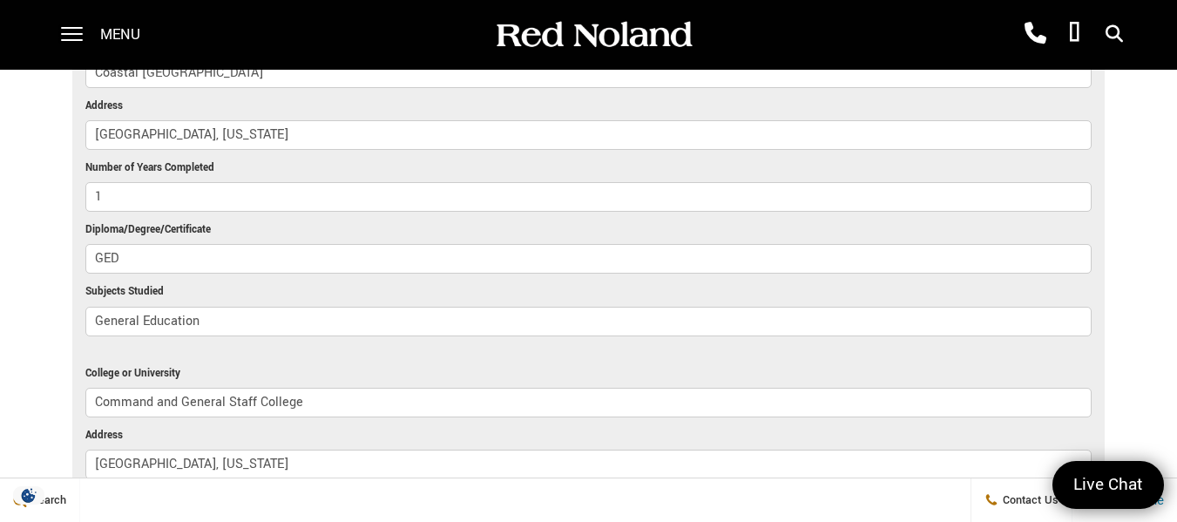
type input "Two Years"
click at [113, 193] on input "1" at bounding box center [588, 197] width 1007 height 30
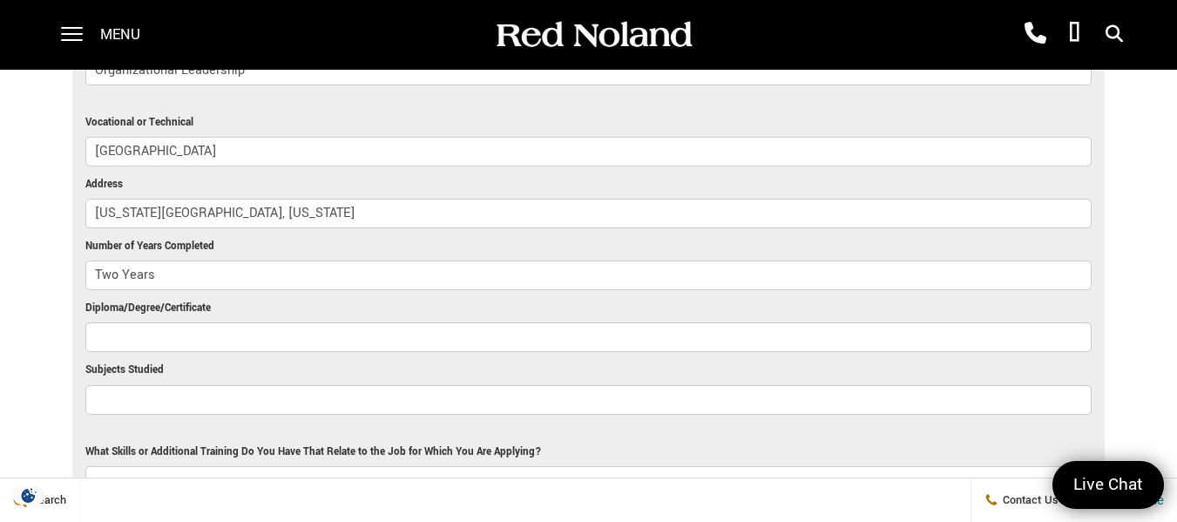
scroll to position [2449, 0]
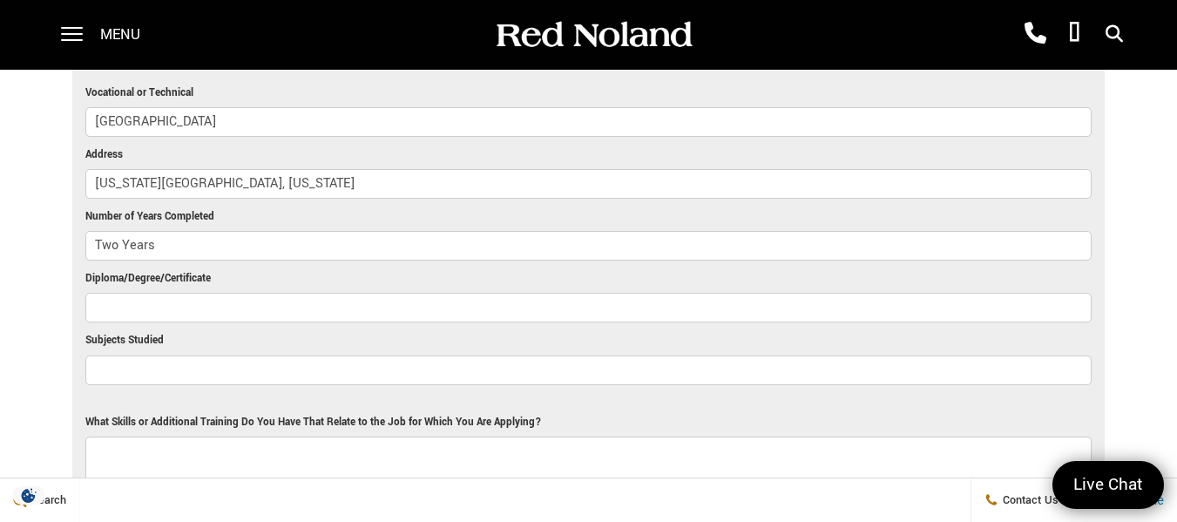
type input "Half Year"
click at [222, 303] on input "Diploma/Degree/Certificate" at bounding box center [588, 308] width 1007 height 30
type input "Associates of Applied Science"
click at [210, 375] on input "Subjects Studied" at bounding box center [588, 370] width 1007 height 30
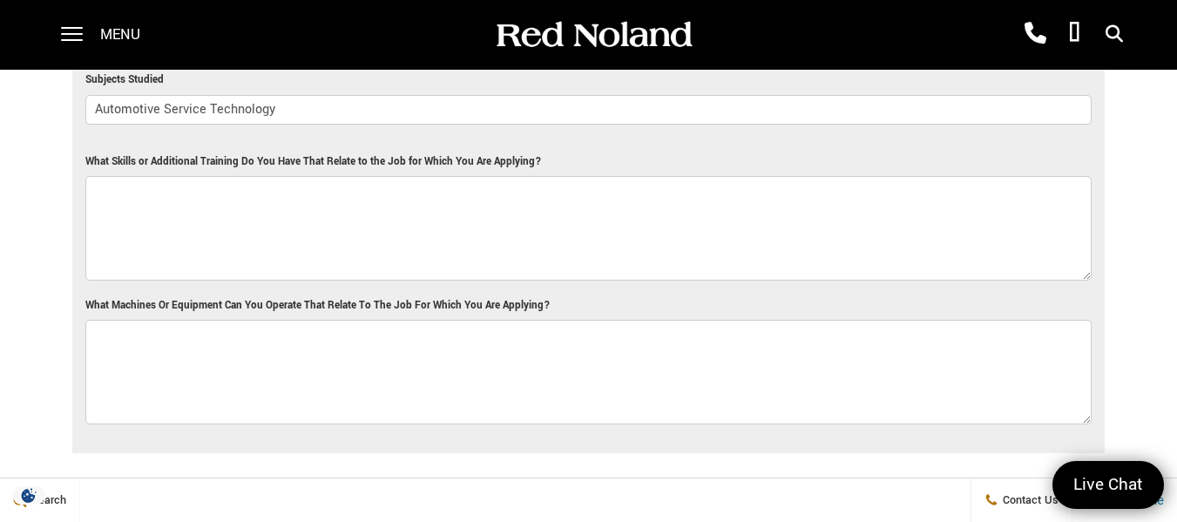
scroll to position [2710, 0]
type input "Automotive Service Technology"
click at [130, 196] on textarea "What Skills or Additional Training Do You Have That Relate to the Job for Which…" at bounding box center [588, 227] width 1007 height 105
paste textarea "• Diagnoses, repairs, and maintains vehicle mechanical and electrical systems, …"
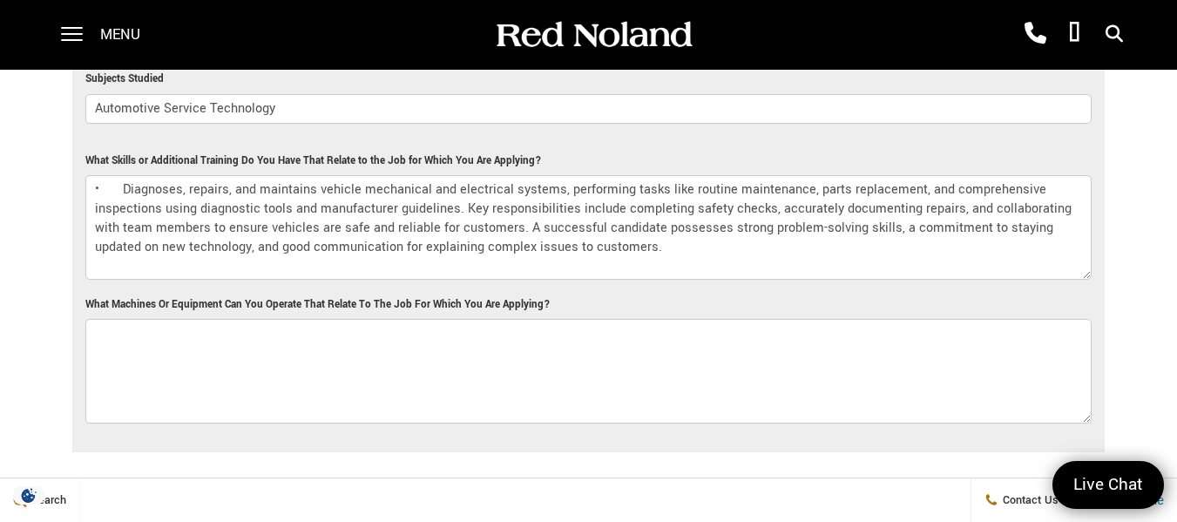
click at [127, 190] on textarea "• Diagnoses, repairs, and maintains vehicle mechanical and electrical systems, …" at bounding box center [588, 227] width 1007 height 105
type textarea "Diagnoses, repairs, and maintains vehicle mechanical and electrical systems, pe…"
click at [118, 343] on textarea "What Machines Or Equipment Can You Operate That Relate To The Job For Which You…" at bounding box center [588, 371] width 1007 height 105
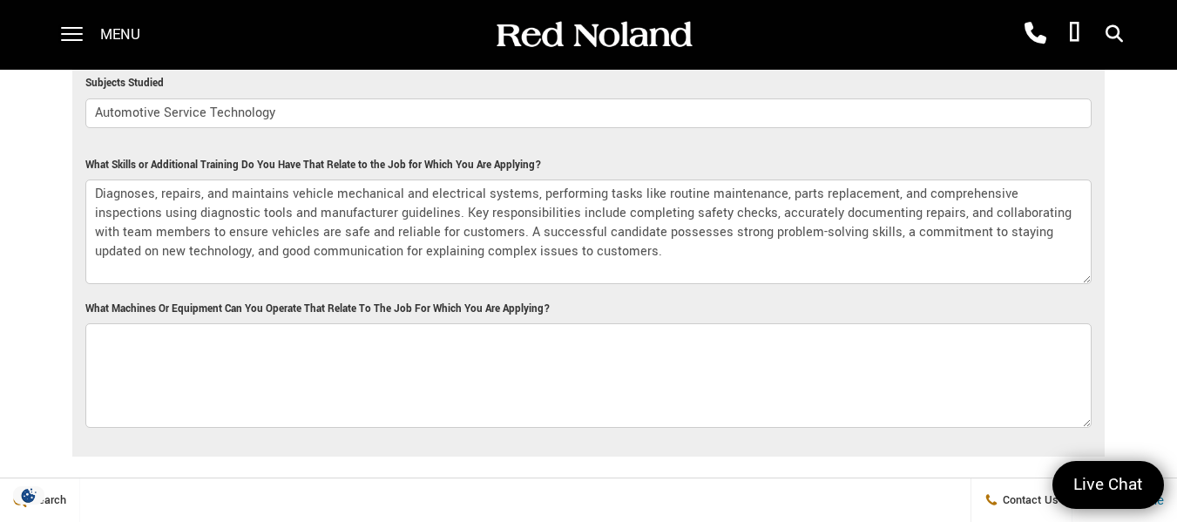
scroll to position [2797, 0]
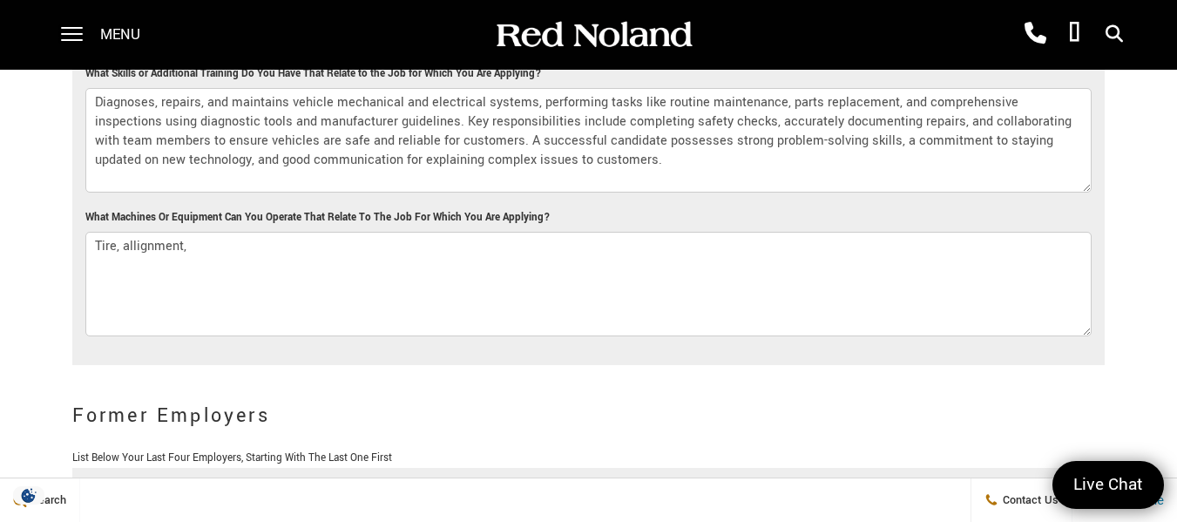
drag, startPoint x: 119, startPoint y: 248, endPoint x: 171, endPoint y: 258, distance: 52.3
click at [182, 258] on textarea "Tire, allignment," at bounding box center [588, 284] width 1007 height 105
click at [132, 251] on textarea "Tire, allignment," at bounding box center [588, 284] width 1007 height 105
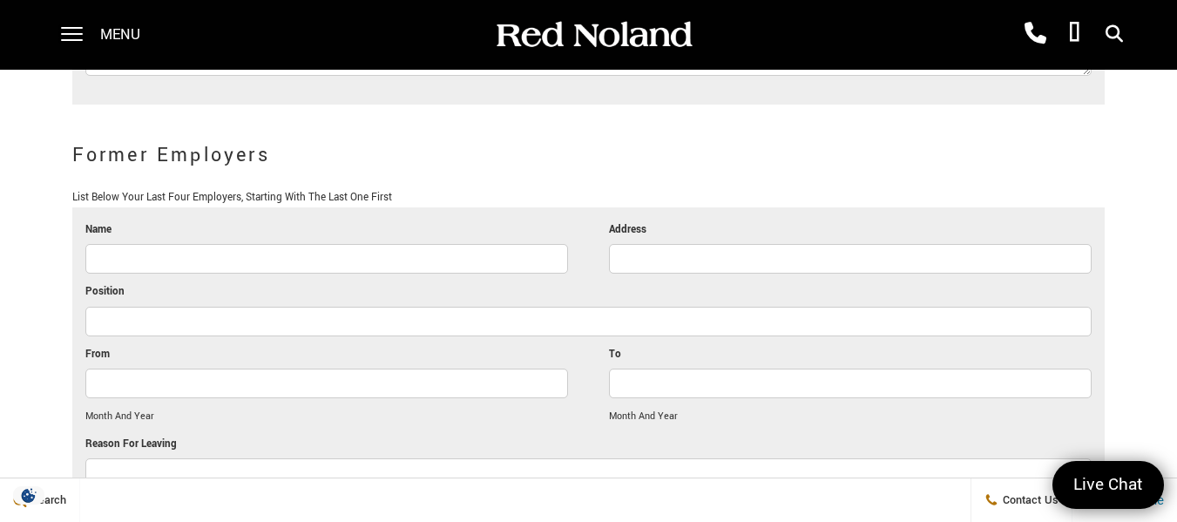
scroll to position [3058, 0]
type textarea "Tire mounting, wheel alignment, hydraulic lifts, automotive HVAC, and air tools."
click at [297, 268] on input "Name" at bounding box center [326, 258] width 483 height 30
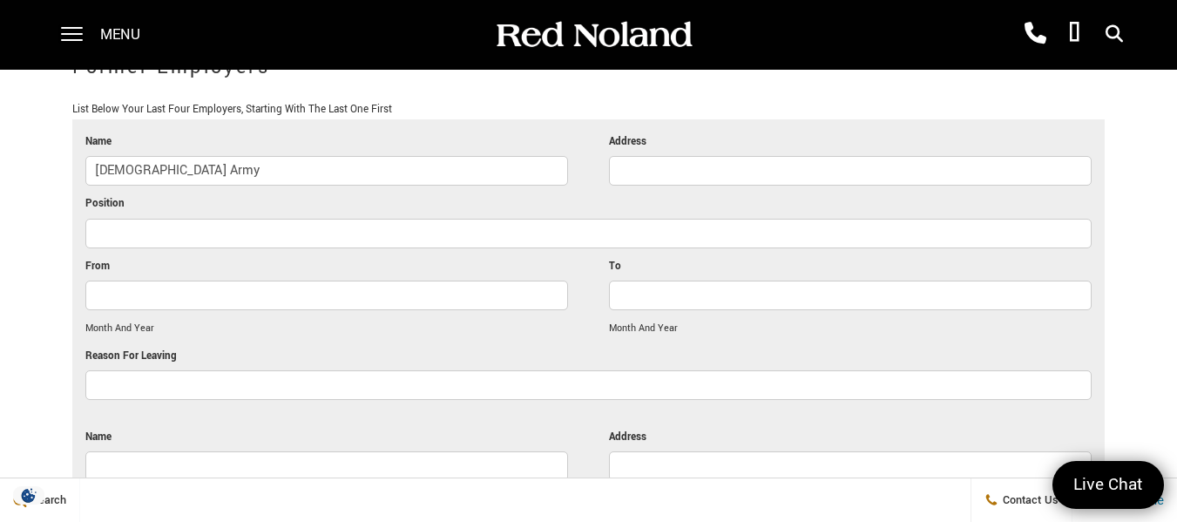
type input "US Army"
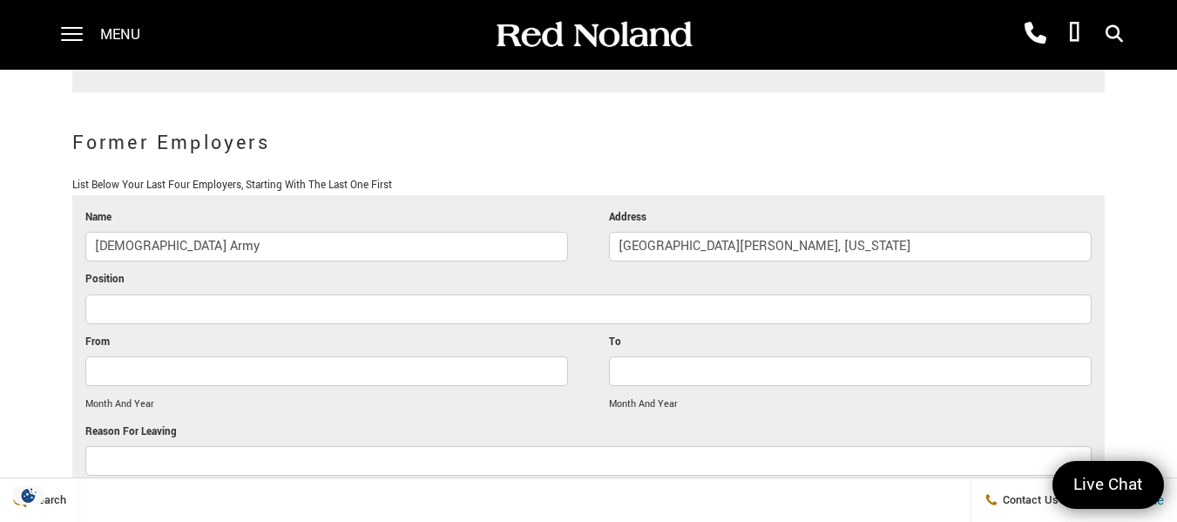
scroll to position [3058, 0]
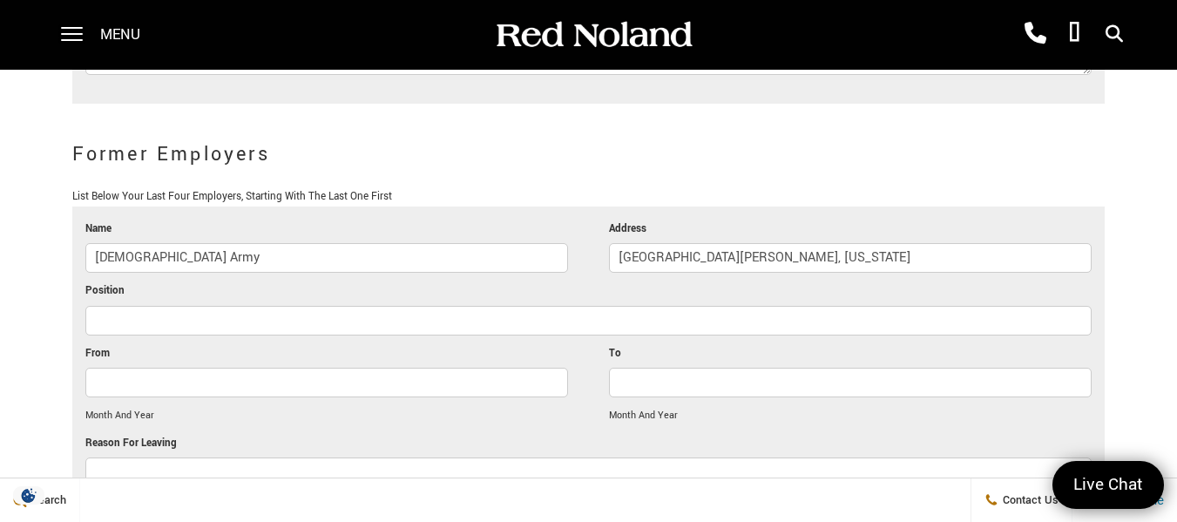
type input "Fort Carson, Colorado"
click at [215, 328] on input "Position" at bounding box center [588, 321] width 1007 height 30
type input "Battalion Executive Officer"
type input "03/1993"
click at [664, 377] on input "To" at bounding box center [850, 383] width 483 height 30
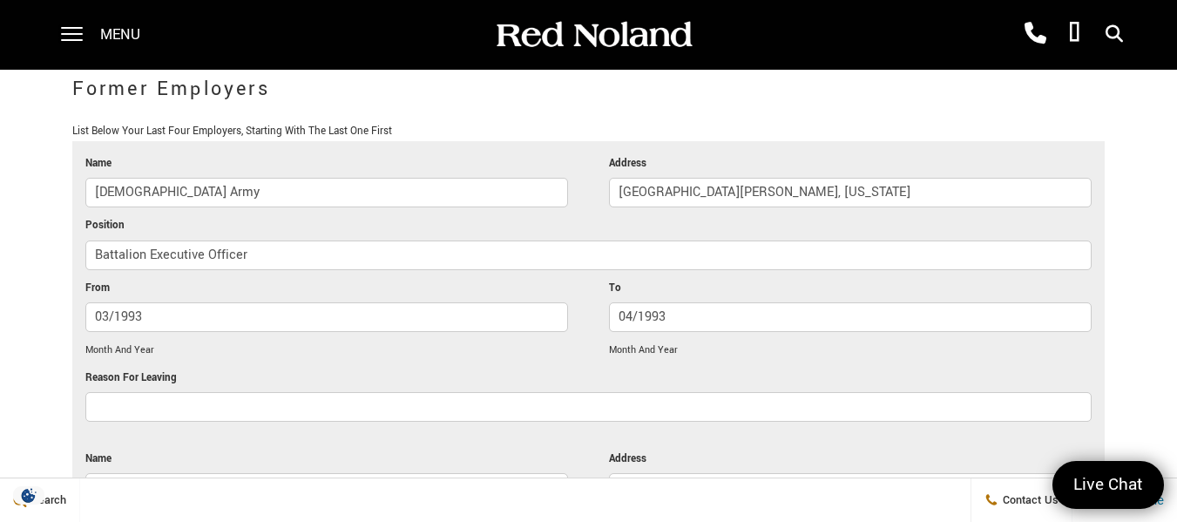
scroll to position [3232, 0]
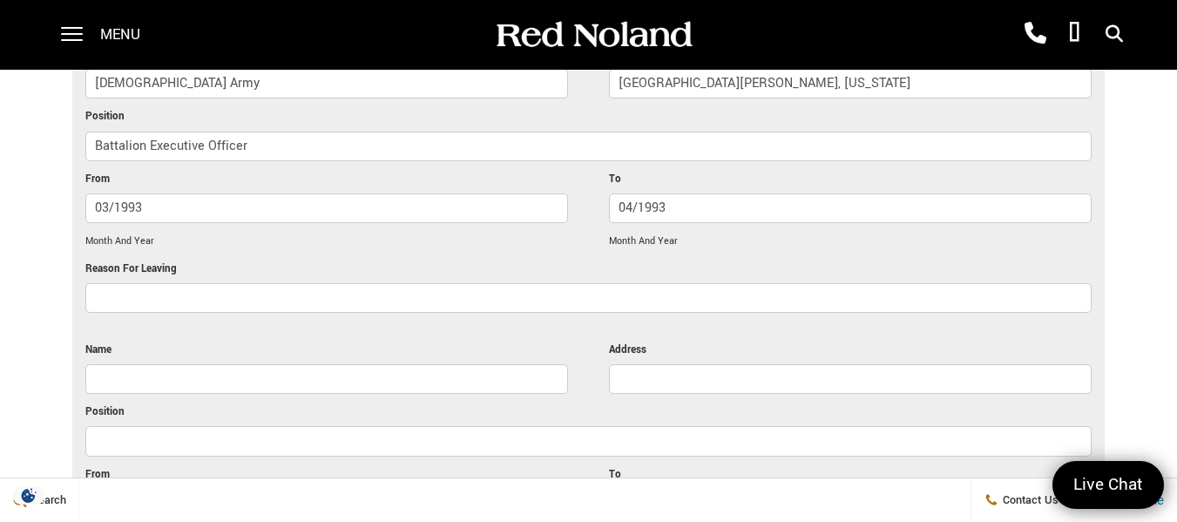
type input "04/1993"
click at [186, 293] on input "Reason For Leaving" at bounding box center [588, 298] width 1007 height 30
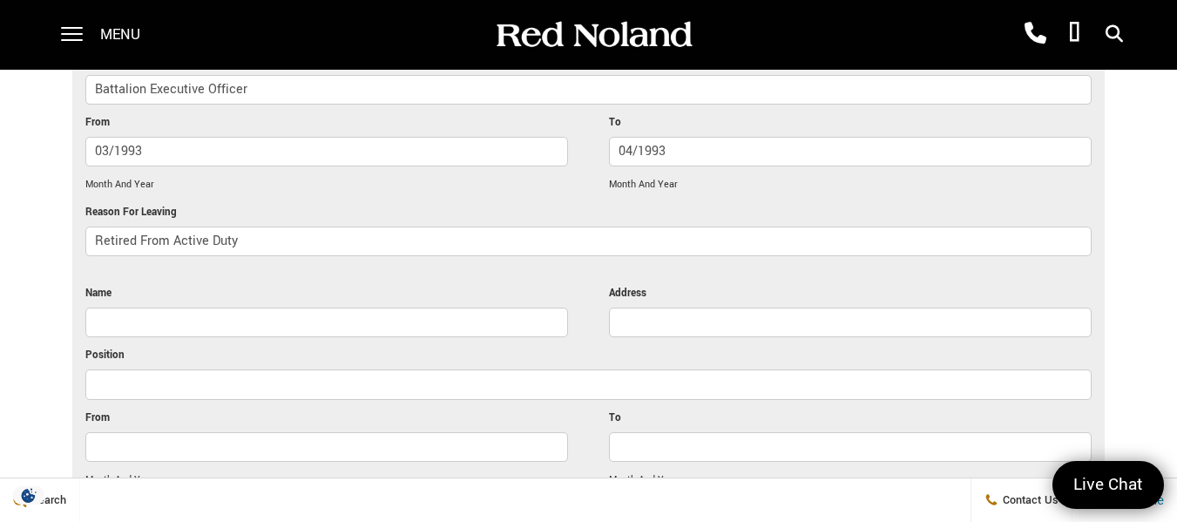
scroll to position [3320, 0]
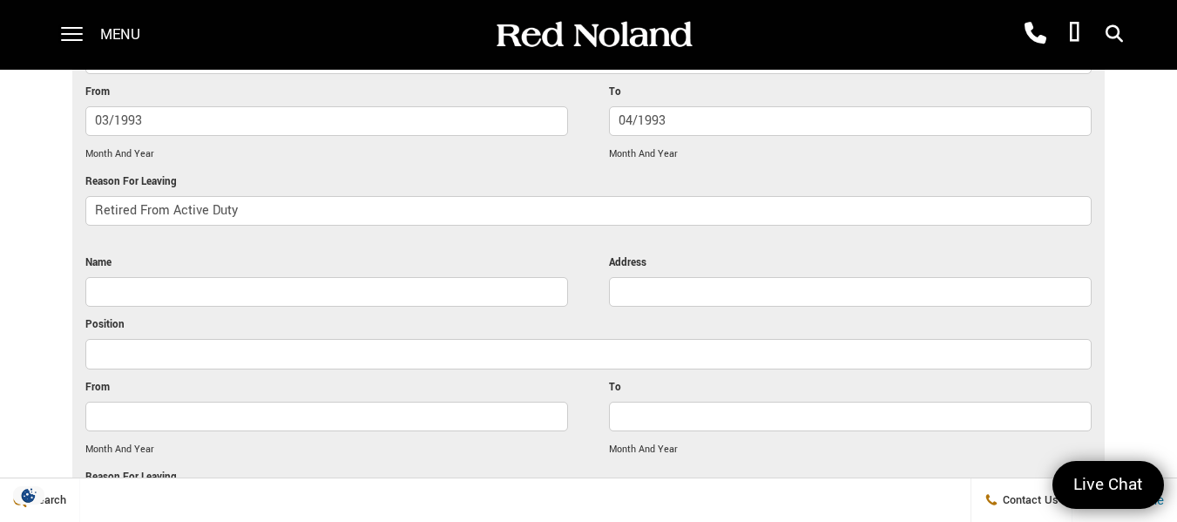
type input "Retired From Active Duty"
click at [195, 287] on input "Name" at bounding box center [326, 292] width 483 height 30
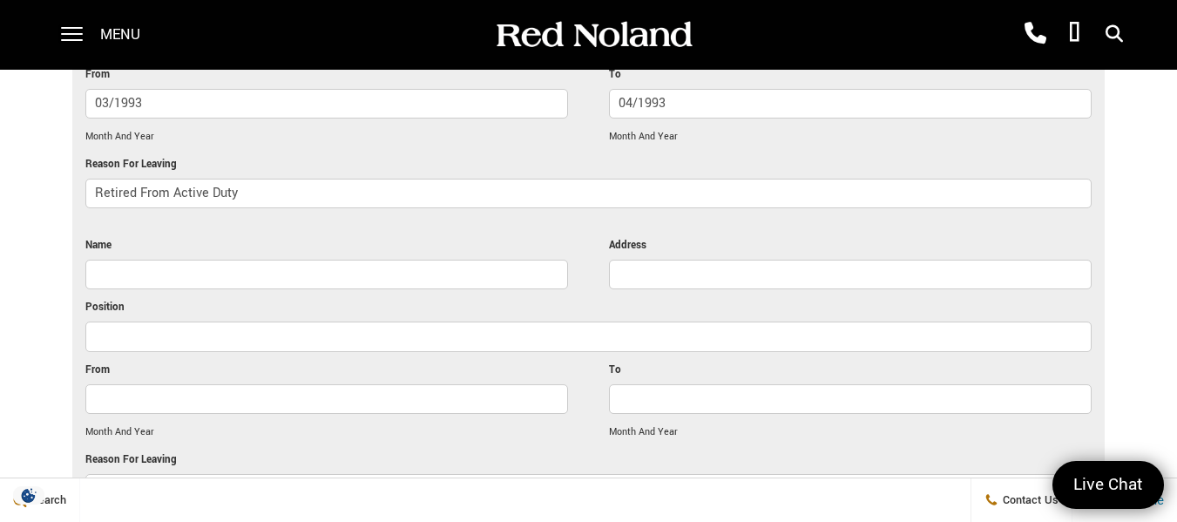
scroll to position [3407, 0]
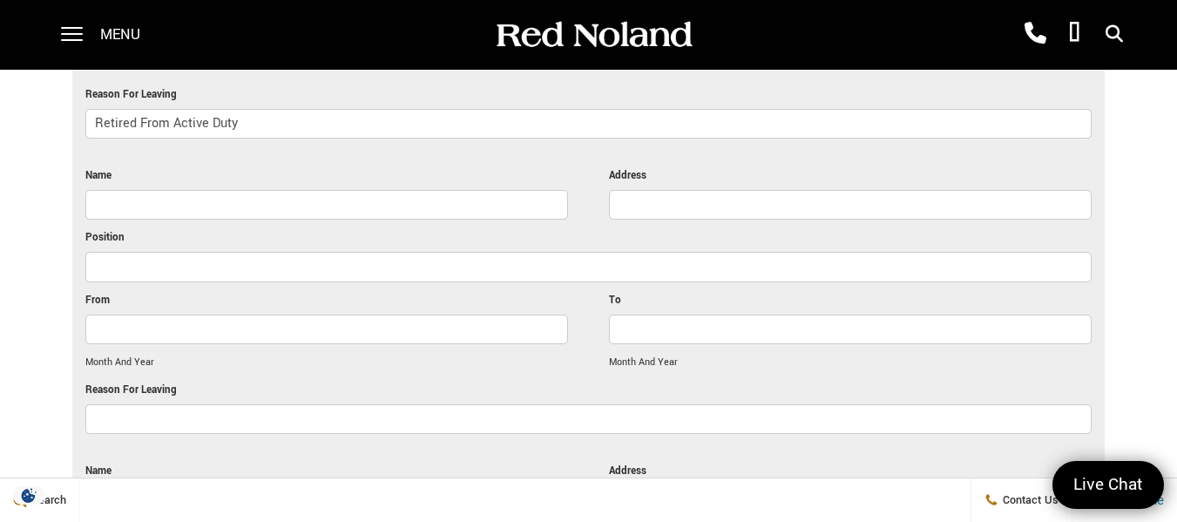
drag, startPoint x: 299, startPoint y: 124, endPoint x: 85, endPoint y: 149, distance: 214.9
click at [85, 149] on ul "Name US Army Address Fort Carson, Colorado Position Battalion Executive Officer…" at bounding box center [588, 452] width 1033 height 1188
click at [119, 415] on input "Reason For Leaving" at bounding box center [588, 419] width 1007 height 30
paste input "Retired From Active Duty"
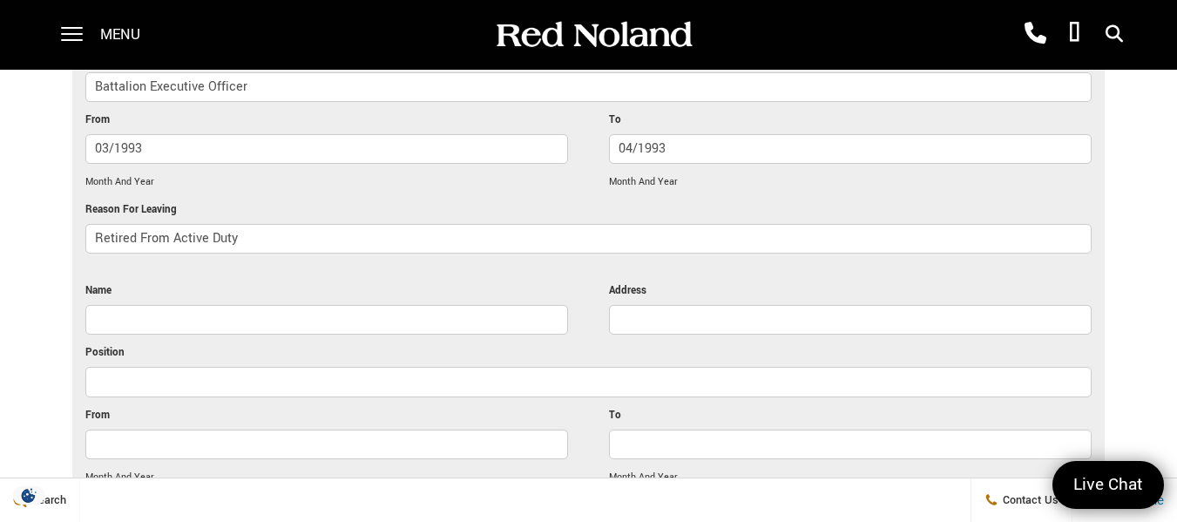
scroll to position [3320, 0]
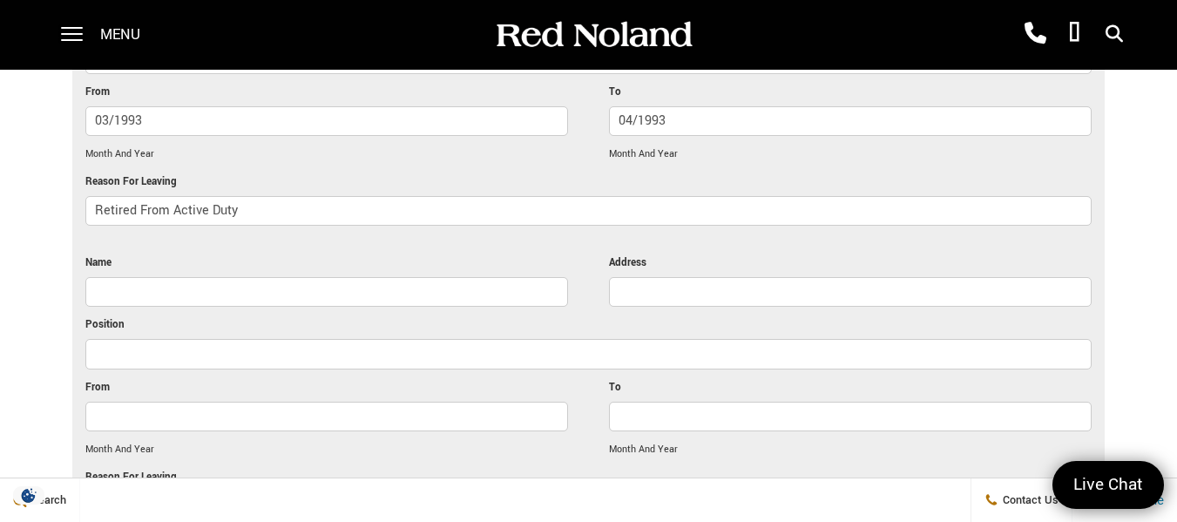
type input "Retired From Active Duty"
click at [661, 409] on input "To" at bounding box center [850, 417] width 483 height 30
type input "04/2023"
click at [197, 429] on input "From" at bounding box center [326, 417] width 483 height 30
type input "03/1993"
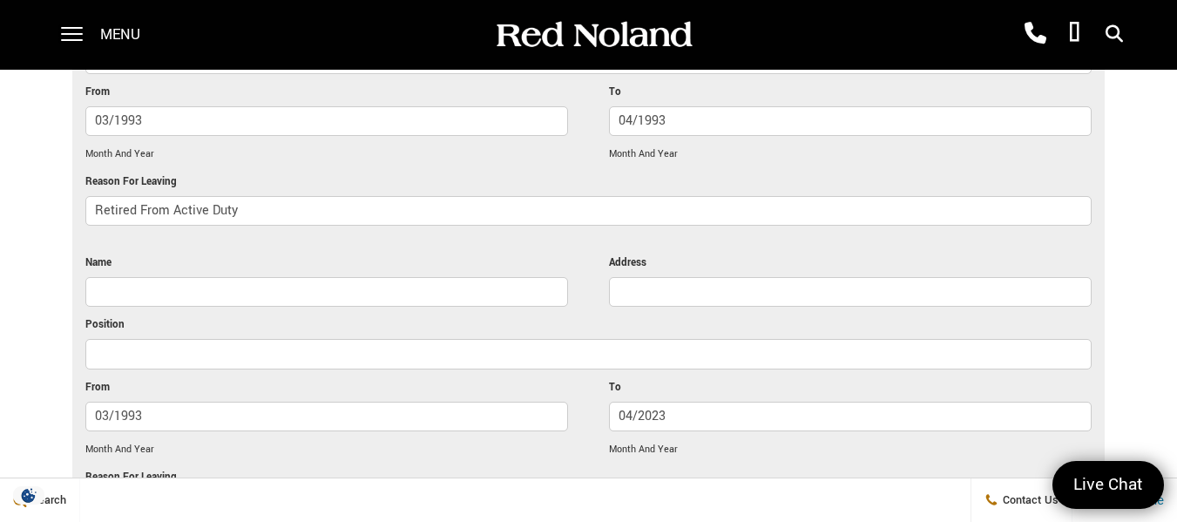
drag, startPoint x: 252, startPoint y: 210, endPoint x: 76, endPoint y: 225, distance: 176.6
type input "Graduation"
drag, startPoint x: 143, startPoint y: 125, endPoint x: 76, endPoint y: 121, distance: 67.2
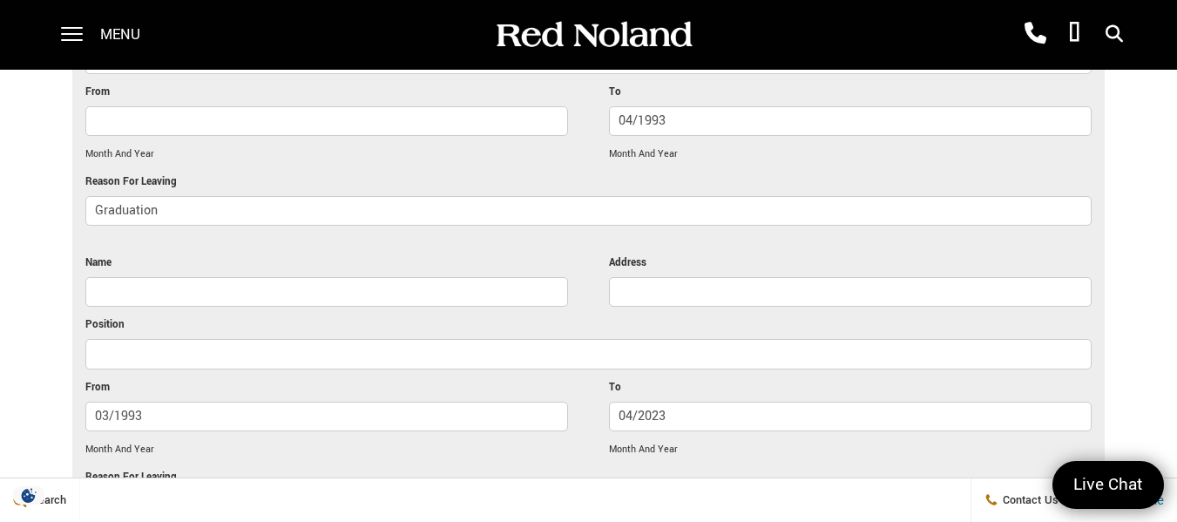
drag, startPoint x: 674, startPoint y: 123, endPoint x: 605, endPoint y: 140, distance: 71.8
click at [152, 298] on input "Name" at bounding box center [326, 292] width 483 height 30
type input "US Army"
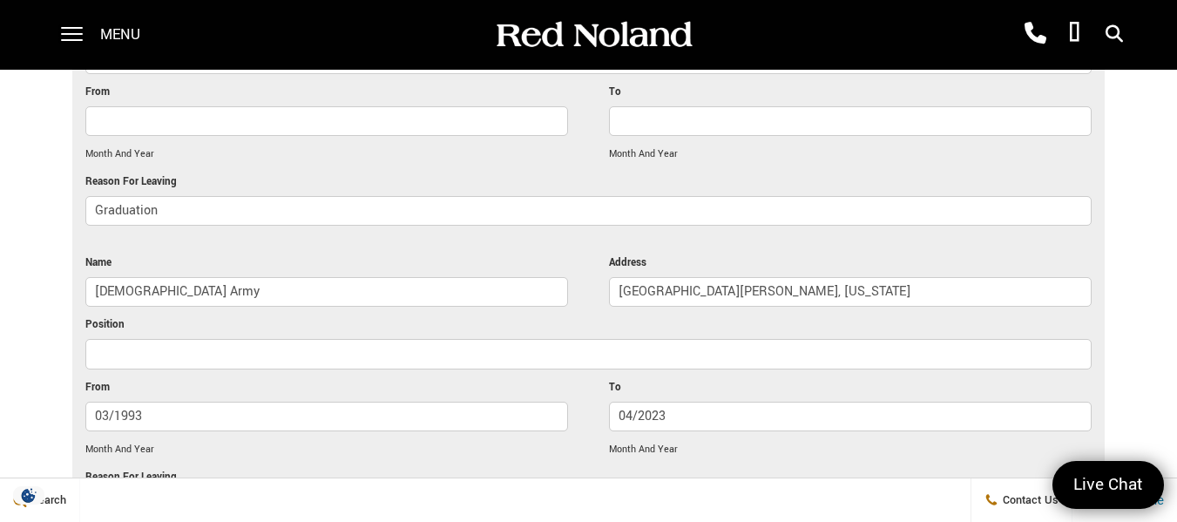
type input "Fort Carson, Colorado"
click at [287, 361] on input "Position" at bounding box center [588, 354] width 1007 height 30
click at [112, 355] on input "BAttalion Executive Officer" at bounding box center [588, 354] width 1007 height 30
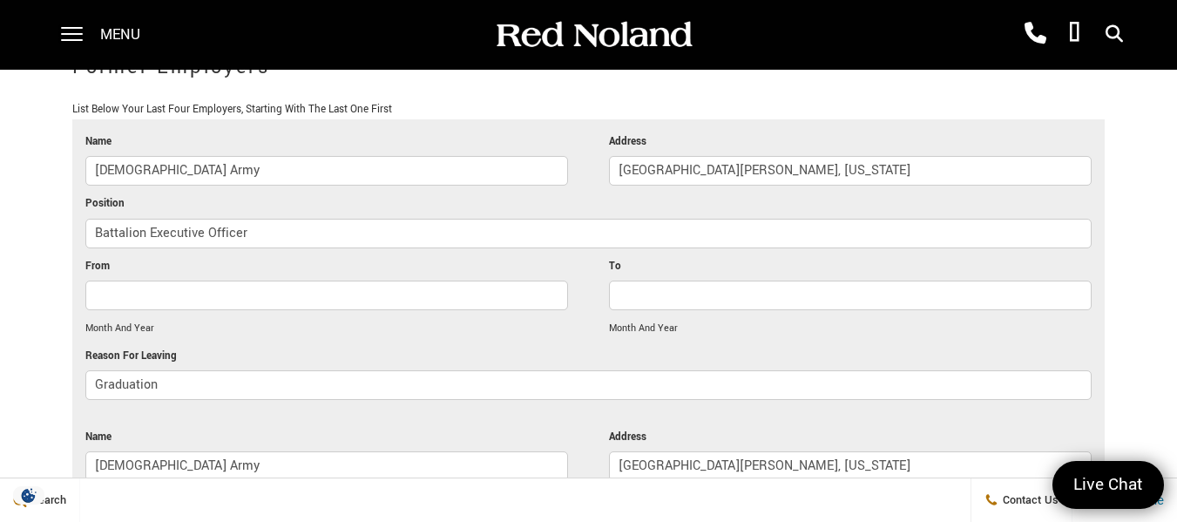
type input "Battalion Executive Officer"
click at [749, 174] on input "Fort Carson, Colorado" at bounding box center [850, 171] width 483 height 30
click at [685, 177] on input "Fort Carson, Colorado" at bounding box center [850, 171] width 483 height 30
type input "Colorado Springs, Colorado"
drag, startPoint x: 155, startPoint y: 172, endPoint x: 0, endPoint y: 173, distance: 155.0
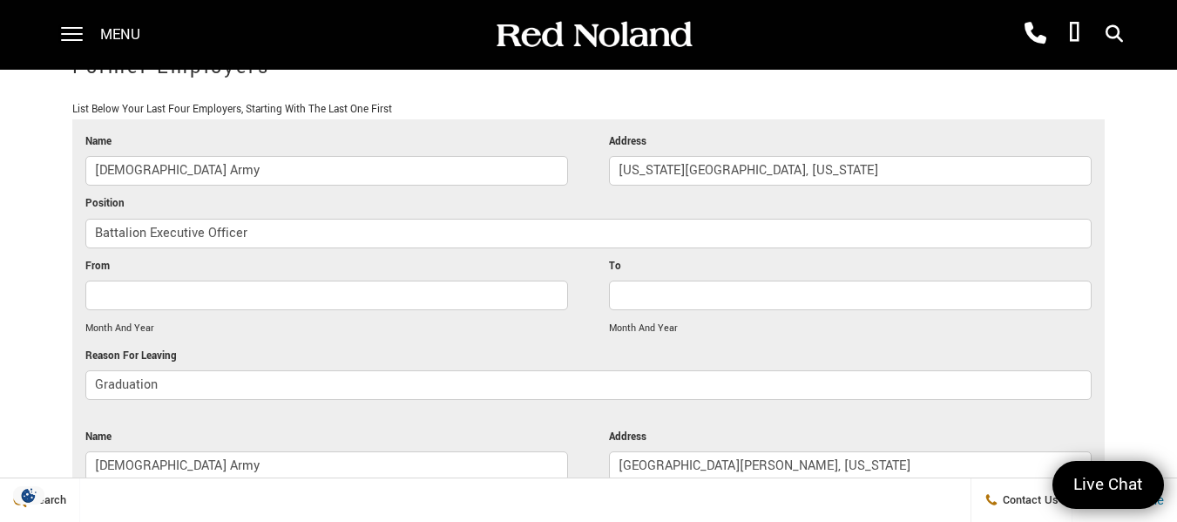
type input "Pikes Peak State College"
click at [148, 247] on input "Battalion Executive Officer" at bounding box center [588, 234] width 1007 height 30
drag, startPoint x: 246, startPoint y: 233, endPoint x: 88, endPoint y: 254, distance: 159.2
click at [88, 254] on div "Battalion Executive Officer" at bounding box center [588, 238] width 1007 height 38
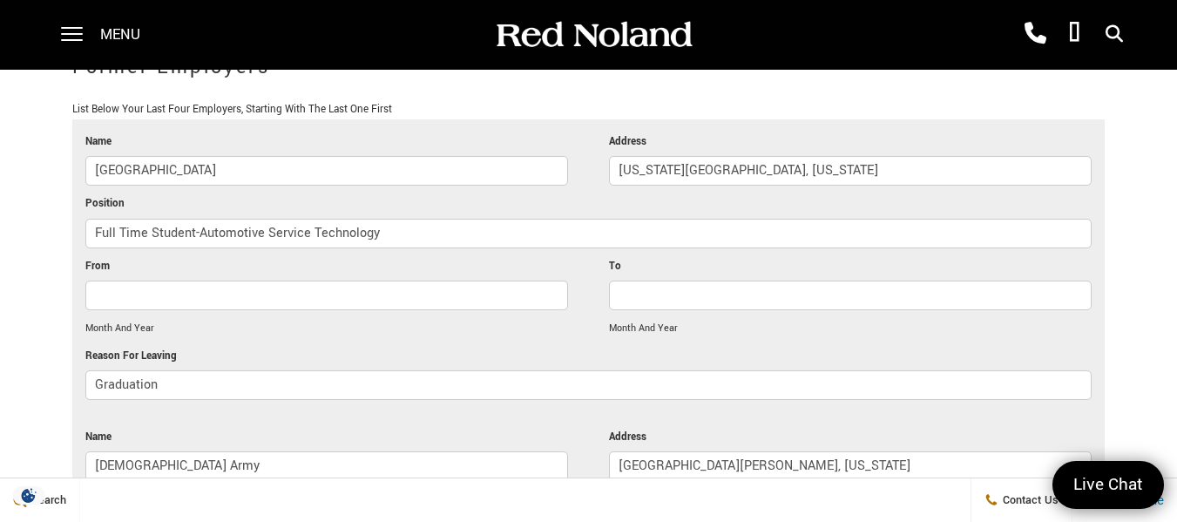
type input "Full Time Student-Automotive Service Technology"
click at [216, 297] on input "From" at bounding box center [326, 295] width 483 height 30
type input "08/2023"
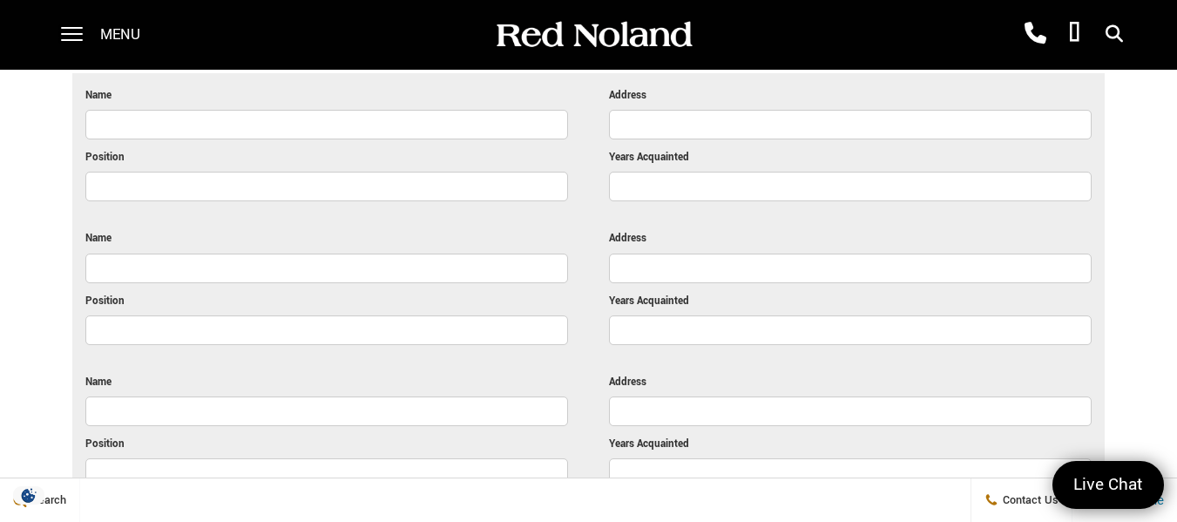
scroll to position [4452, 0]
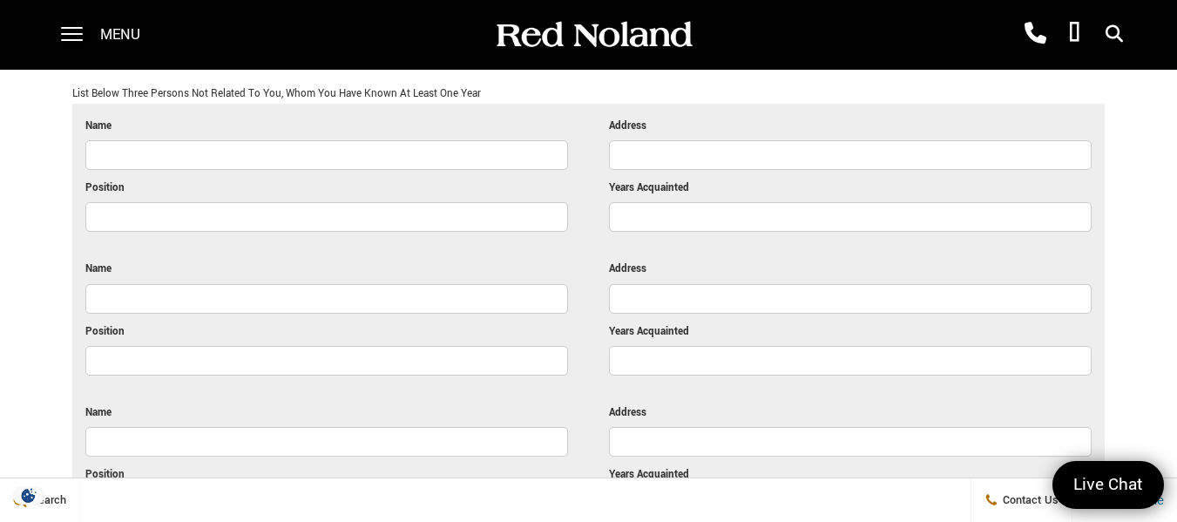
type input "05/2025"
click at [165, 145] on input "Name" at bounding box center [326, 155] width 483 height 30
type input "James Hayes"
type input "2801 Johns Place Northwest, Olympia, WA 98516"
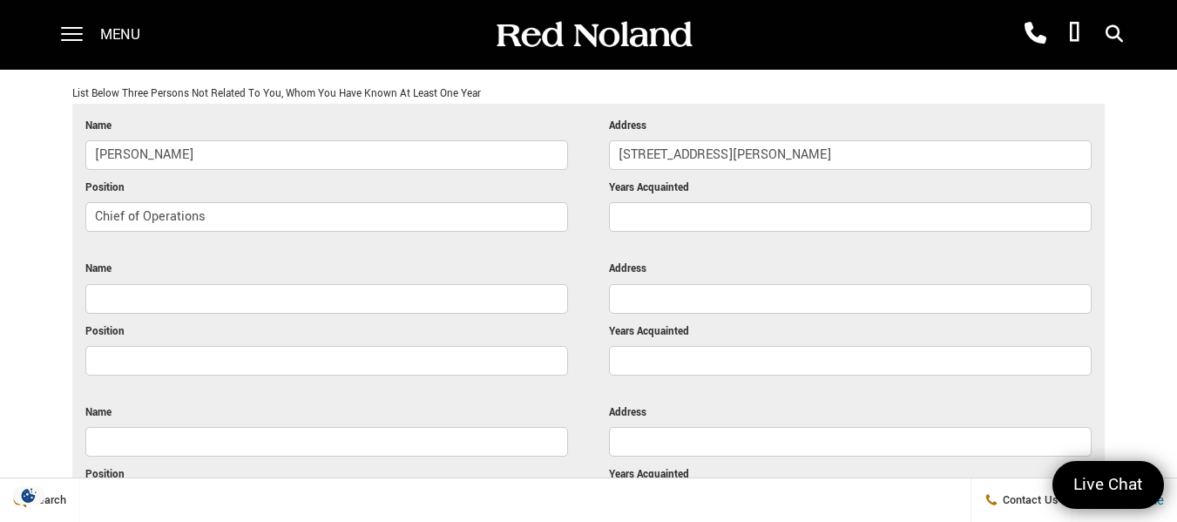
type input "Chief of Operations"
type input "25 Years"
drag, startPoint x: 925, startPoint y: 155, endPoint x: 597, endPoint y: 154, distance: 328.4
click at [597, 154] on ul "Name James Hayes Address 2801 Johns Place Northwest, Olympia, WA 98516 Position…" at bounding box center [588, 322] width 1033 height 436
click at [214, 221] on input "Chief of Operations" at bounding box center [326, 217] width 483 height 30
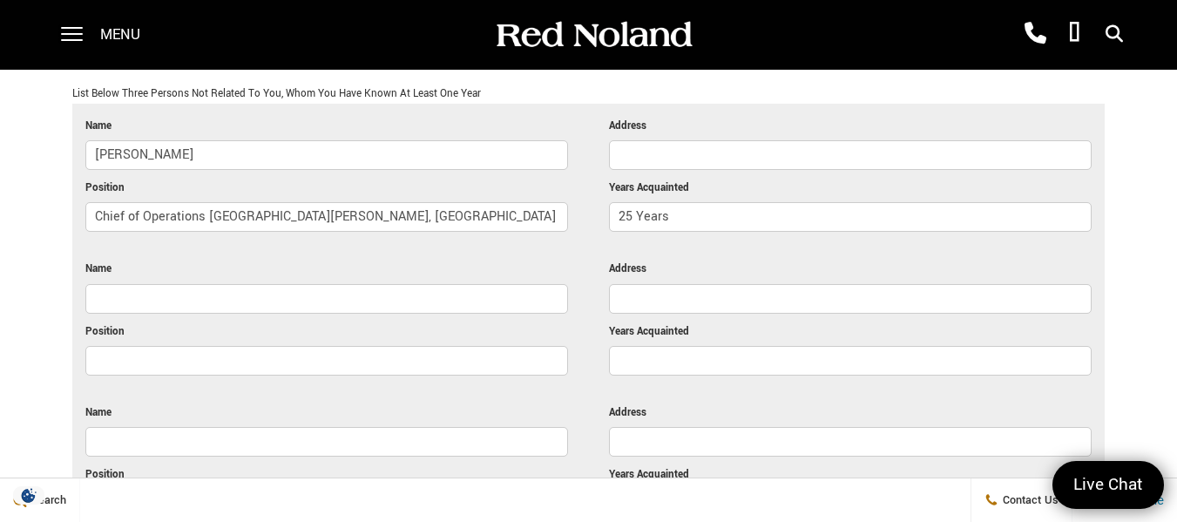
type input "Chief of Operations Fort Lewis, WA"
click at [733, 170] on input "Address" at bounding box center [850, 155] width 483 height 30
type input "360-584-5904"
drag, startPoint x: 309, startPoint y: 221, endPoint x: 71, endPoint y: 217, distance: 238.7
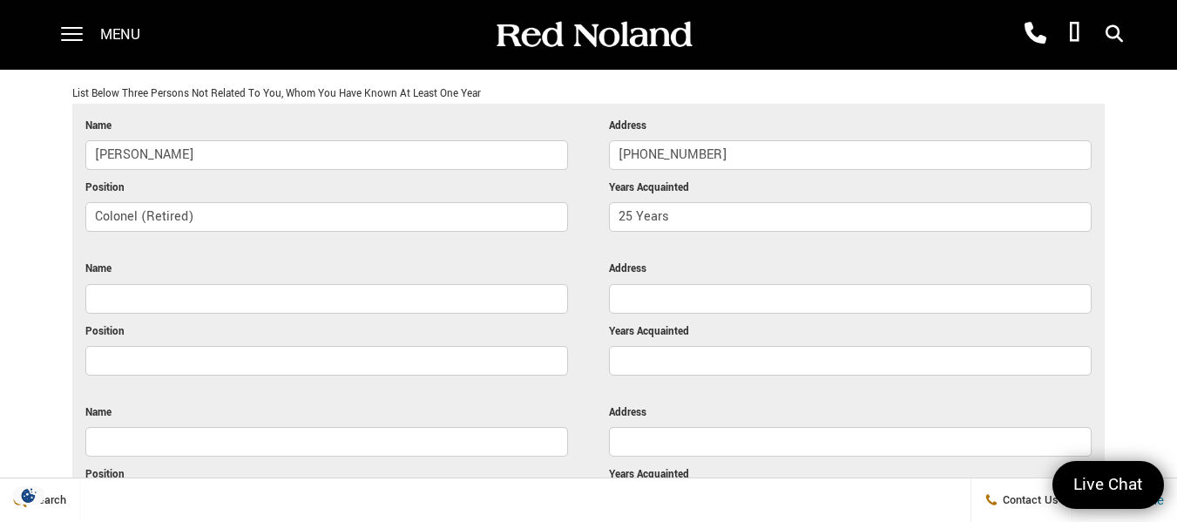
type input "Colonel (Retired)"
click at [253, 302] on input "Name" at bounding box center [326, 299] width 483 height 30
type input "John Cook"
type input "Colonel (Retired)"
type input "15 Years"
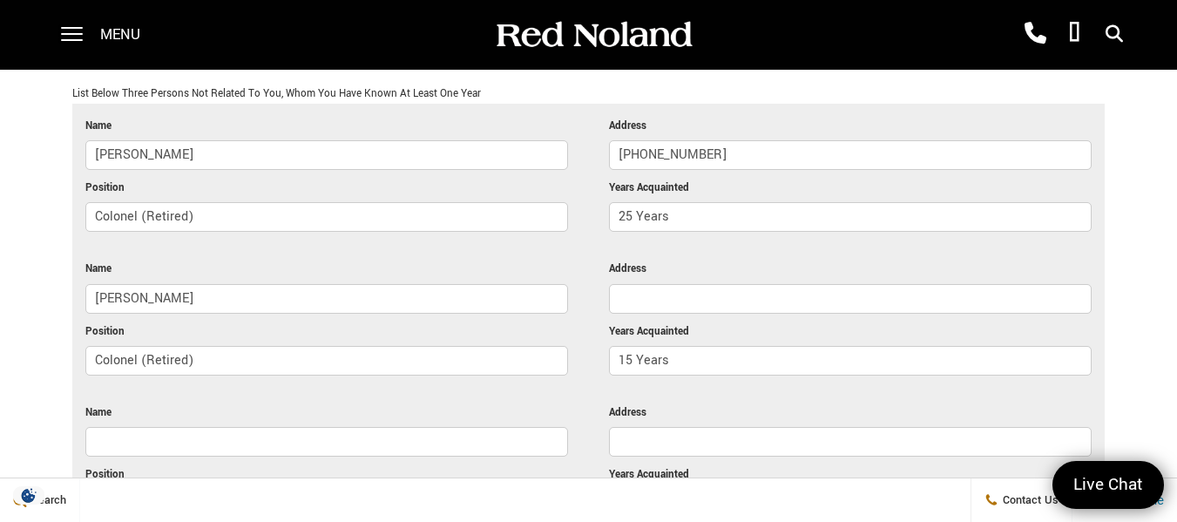
click at [628, 297] on input "Address" at bounding box center [850, 299] width 483 height 30
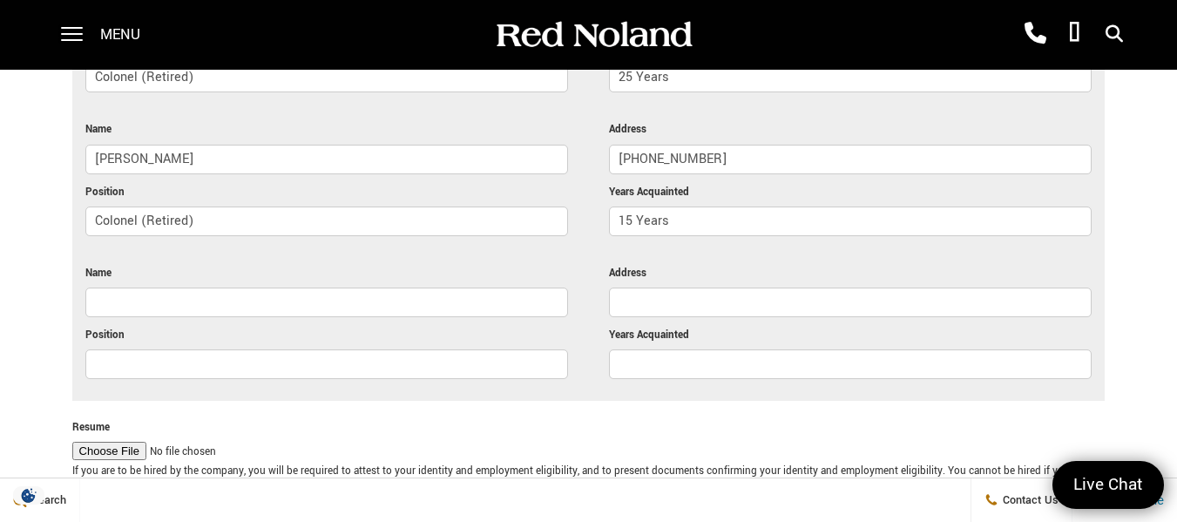
scroll to position [4626, 0]
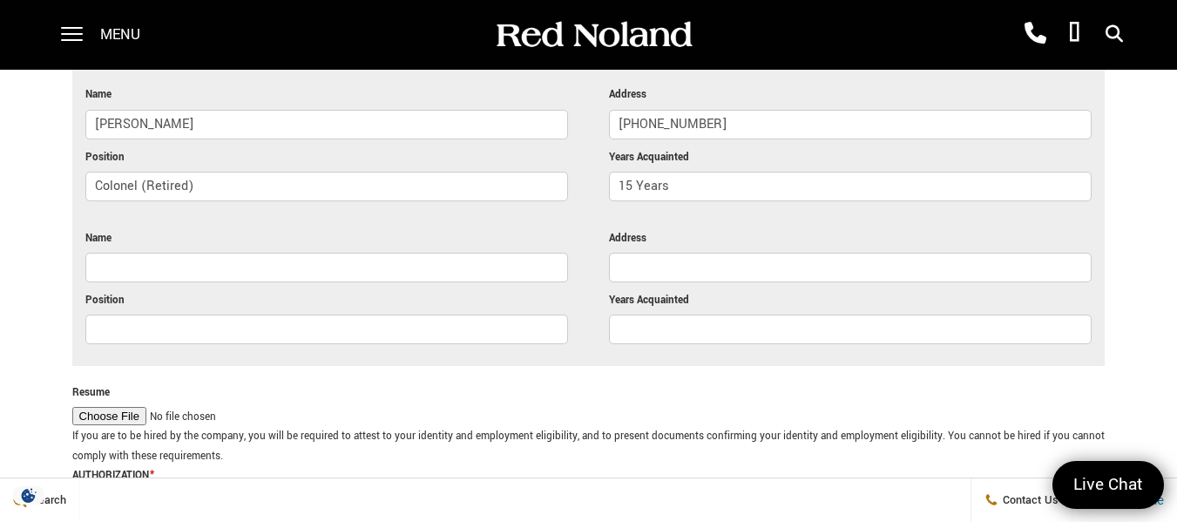
type input "208-699-7133"
click at [132, 268] on input "Name" at bounding box center [326, 268] width 483 height 30
type input "Dale Veneklasen"
type input "254-423-4633"
drag, startPoint x: 191, startPoint y: 271, endPoint x: 95, endPoint y: 289, distance: 97.5
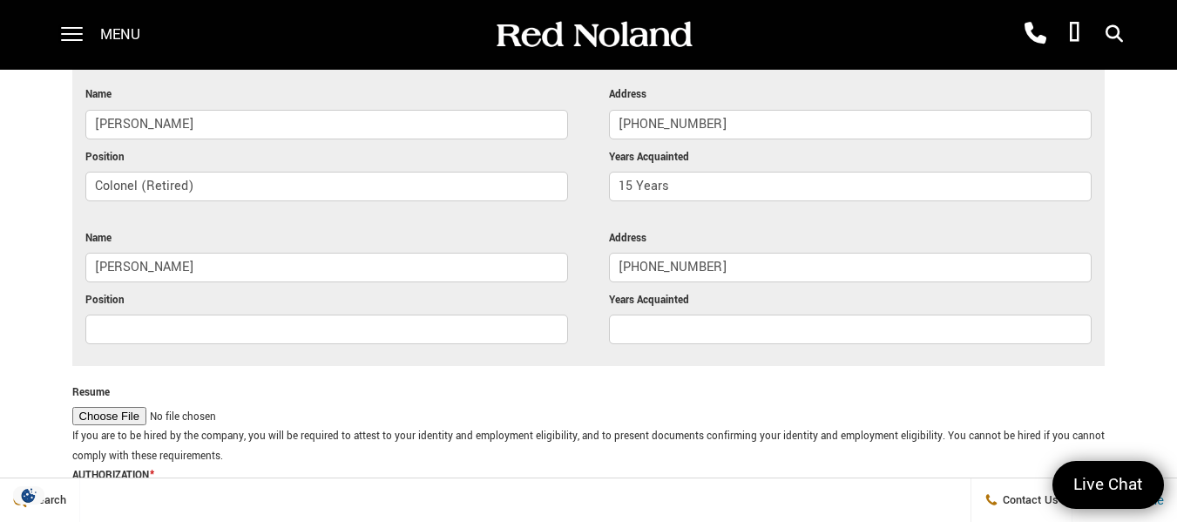
click at [95, 289] on div "Dale Veneklasen" at bounding box center [326, 272] width 483 height 38
type input "Billy Burrus"
type input "Command Sergeants Major (Retired)"
type input "5 Years"
click at [503, 390] on li "Resume" at bounding box center [588, 405] width 1033 height 44
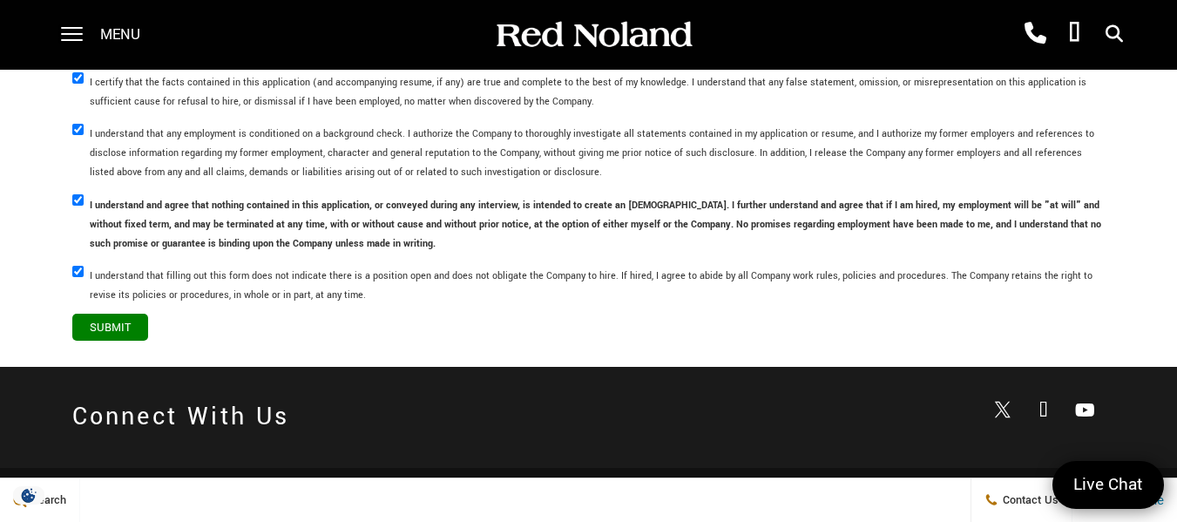
scroll to position [5149, 0]
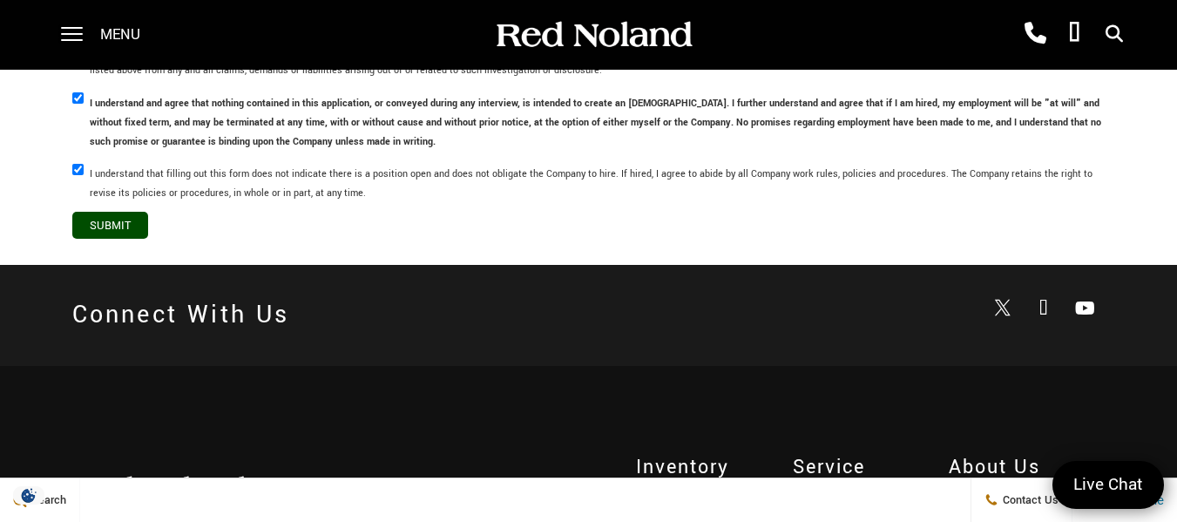
click at [100, 232] on input "Submit" at bounding box center [110, 225] width 76 height 27
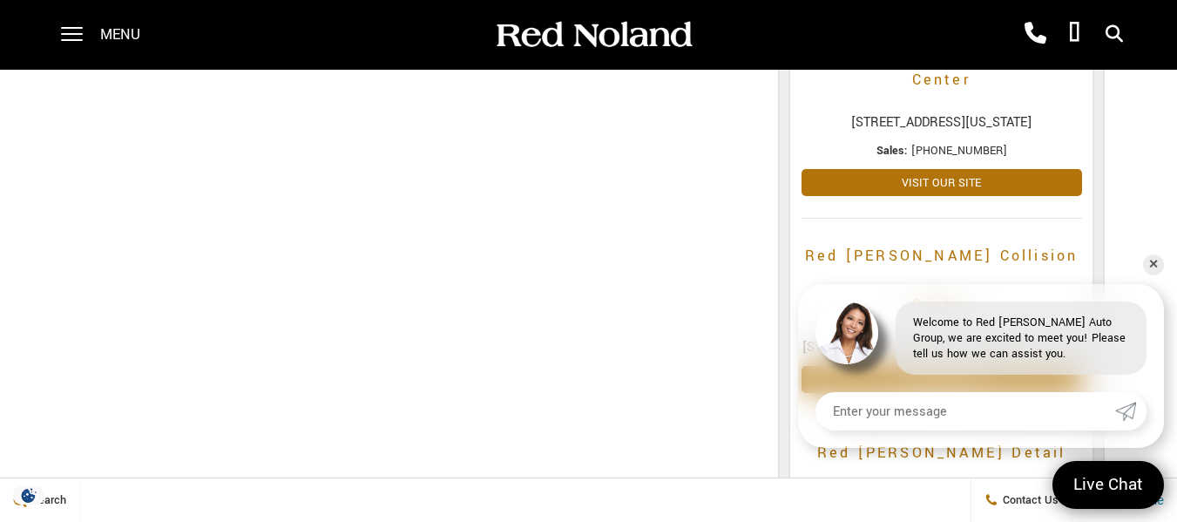
scroll to position [1045, 0]
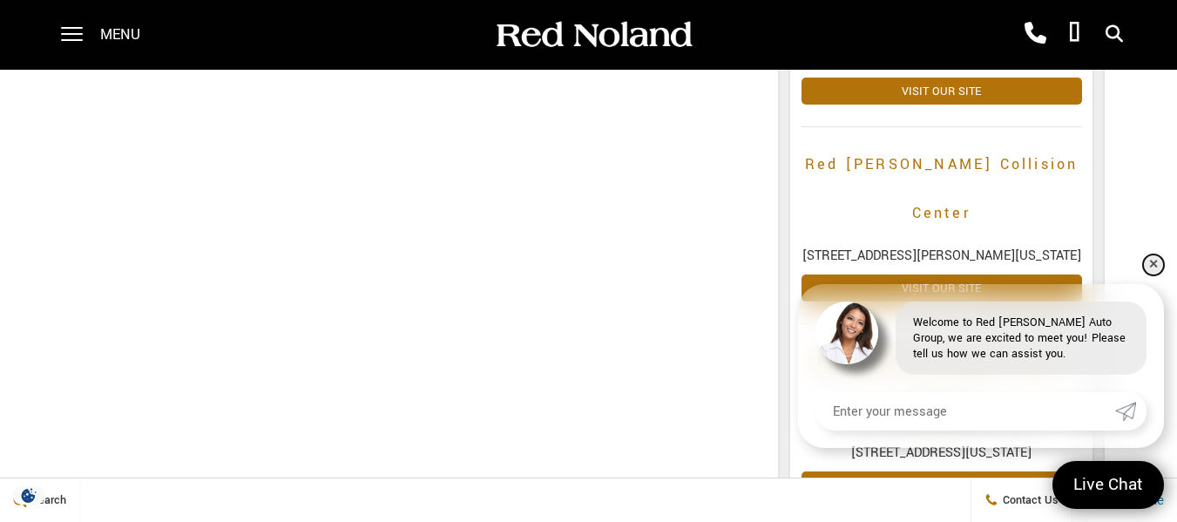
click at [1160, 262] on link "✕" at bounding box center [1153, 264] width 21 height 21
